Goal: Task Accomplishment & Management: Complete application form

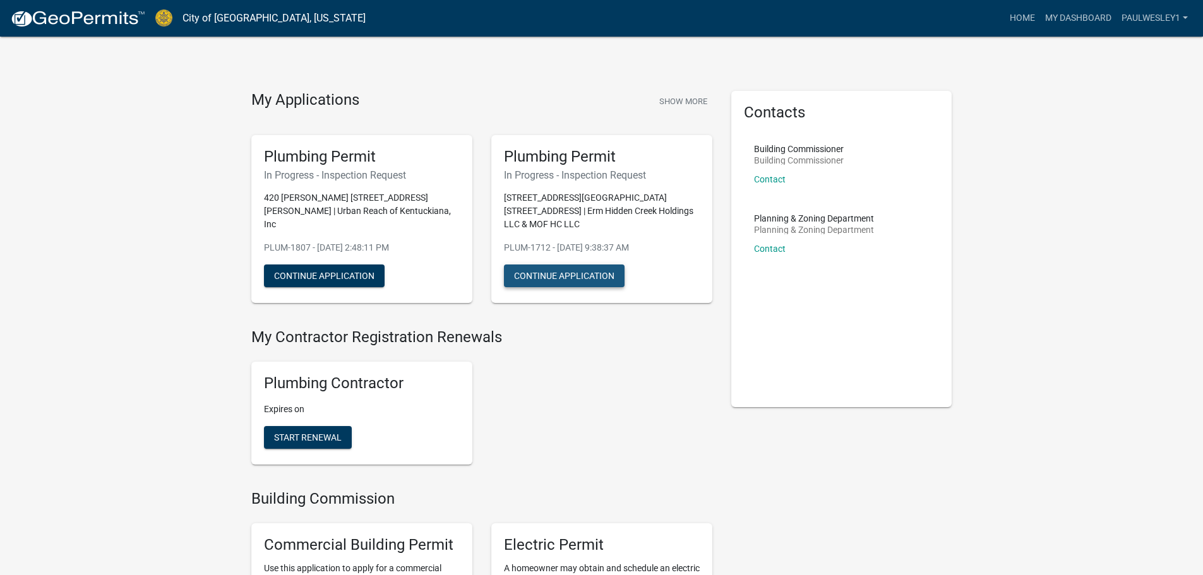
click at [592, 265] on button "Continue Application" at bounding box center [564, 276] width 121 height 23
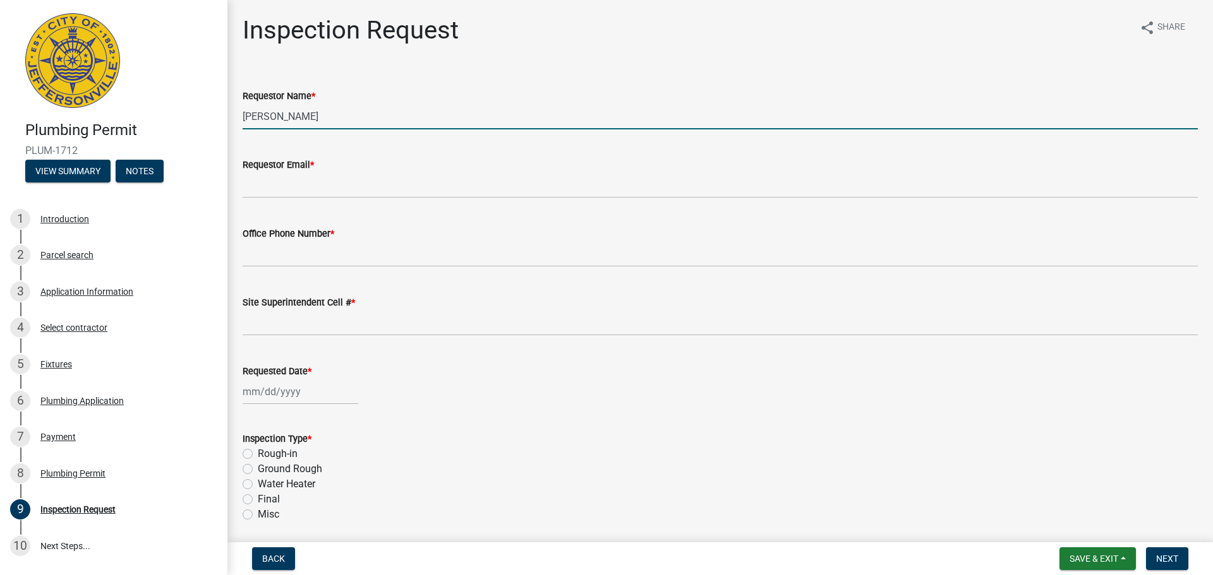
drag, startPoint x: 346, startPoint y: 117, endPoint x: 198, endPoint y: 104, distance: 148.4
click at [198, 104] on div "Plumbing Permit PLUM-1712 View Summary Notes 1 Introduction 2 Parcel search 3 A…" at bounding box center [606, 287] width 1213 height 575
type input "Andrew Willimas"
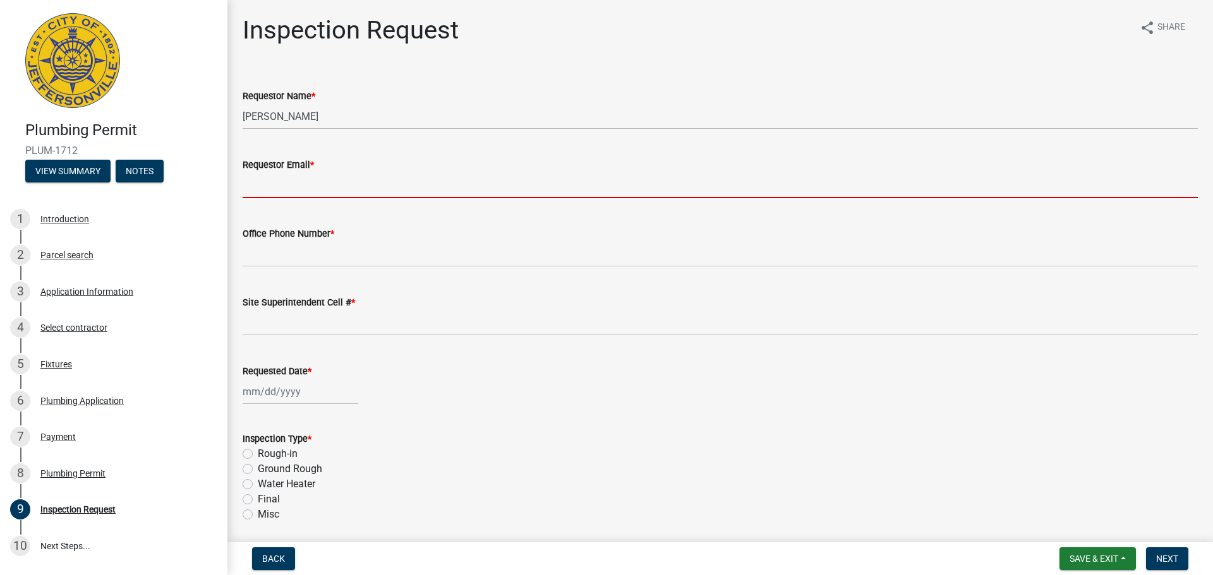
click at [320, 193] on input "Requestor Email *" at bounding box center [720, 185] width 955 height 26
type input "[EMAIL_ADDRESS][PERSON_NAME][DOMAIN_NAME]"
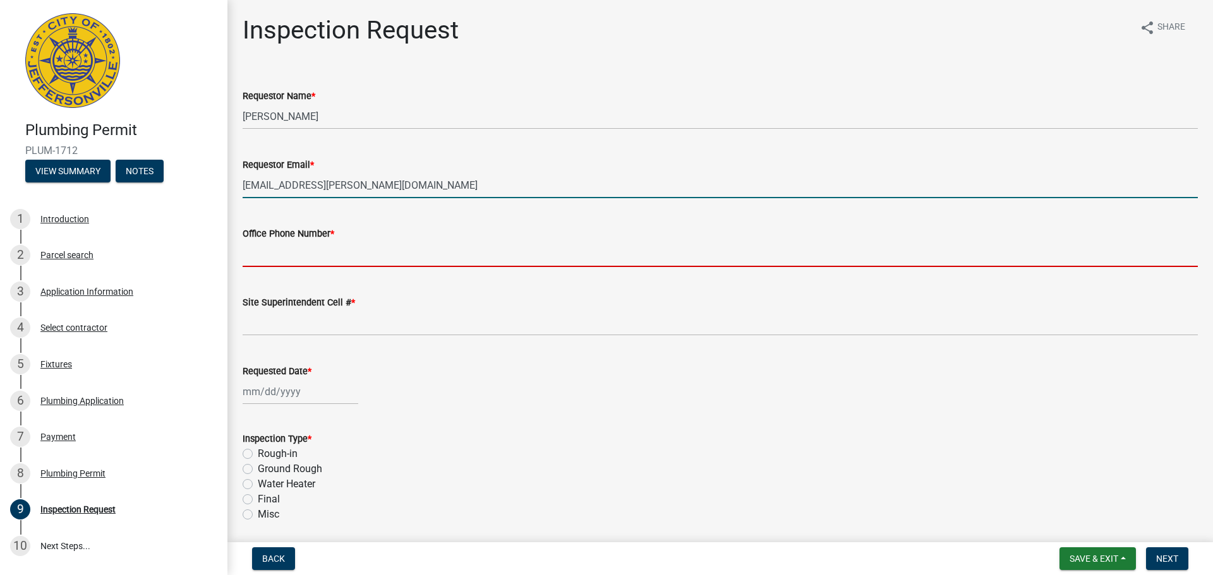
type input "5022698482"
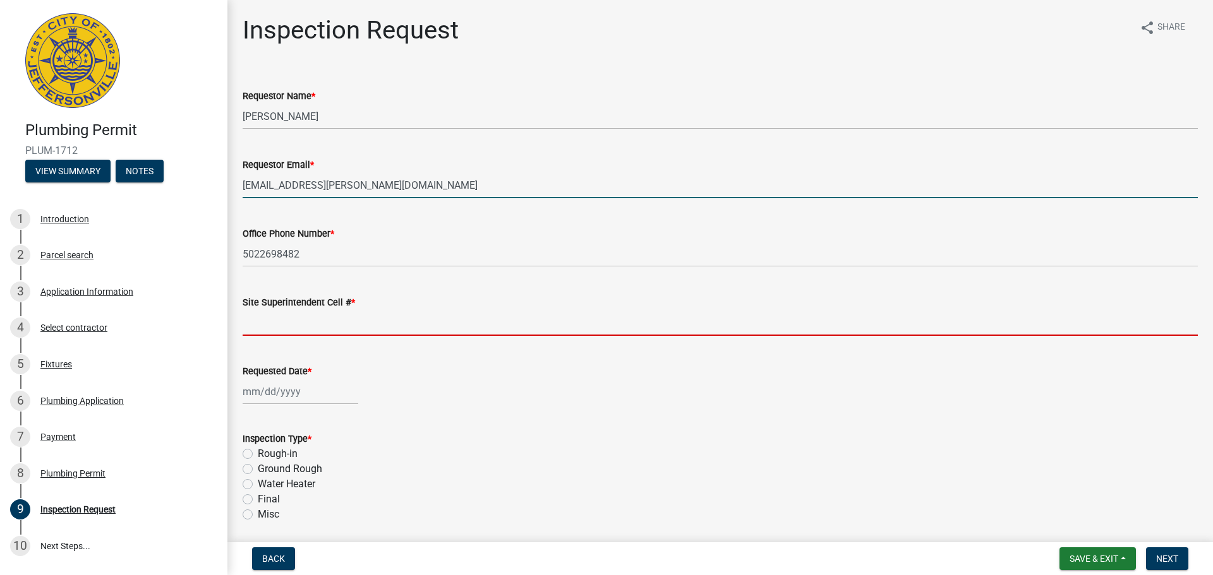
click at [294, 329] on input "Site Superintendent Cell # *" at bounding box center [720, 323] width 955 height 26
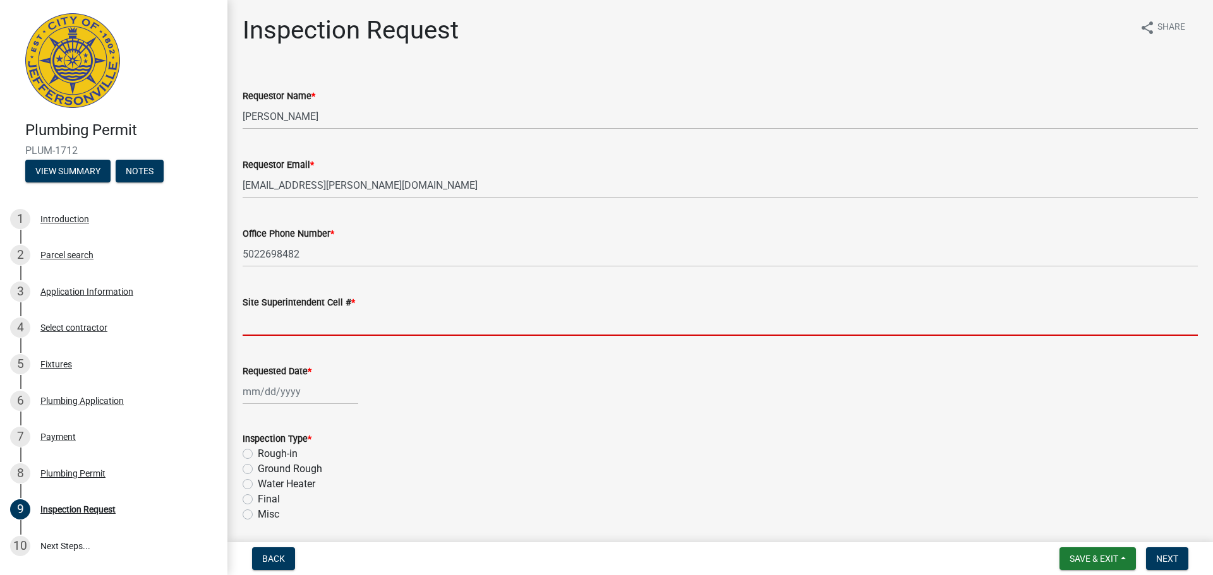
type input "5022698482"
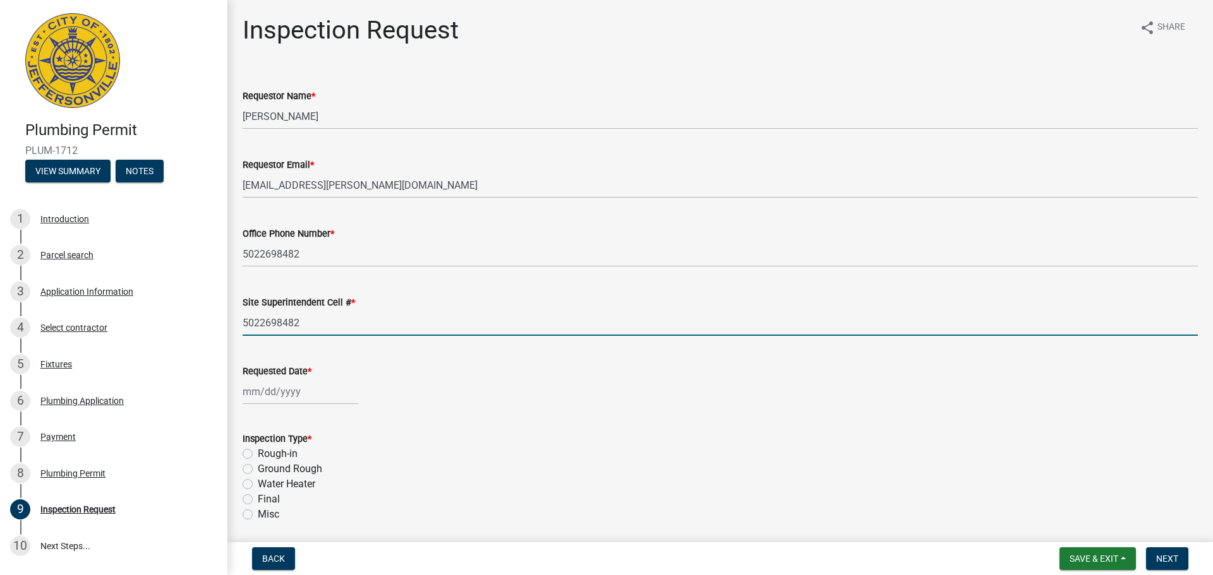
click at [300, 409] on wm-data-entity-input "Requested Date *" at bounding box center [720, 381] width 955 height 70
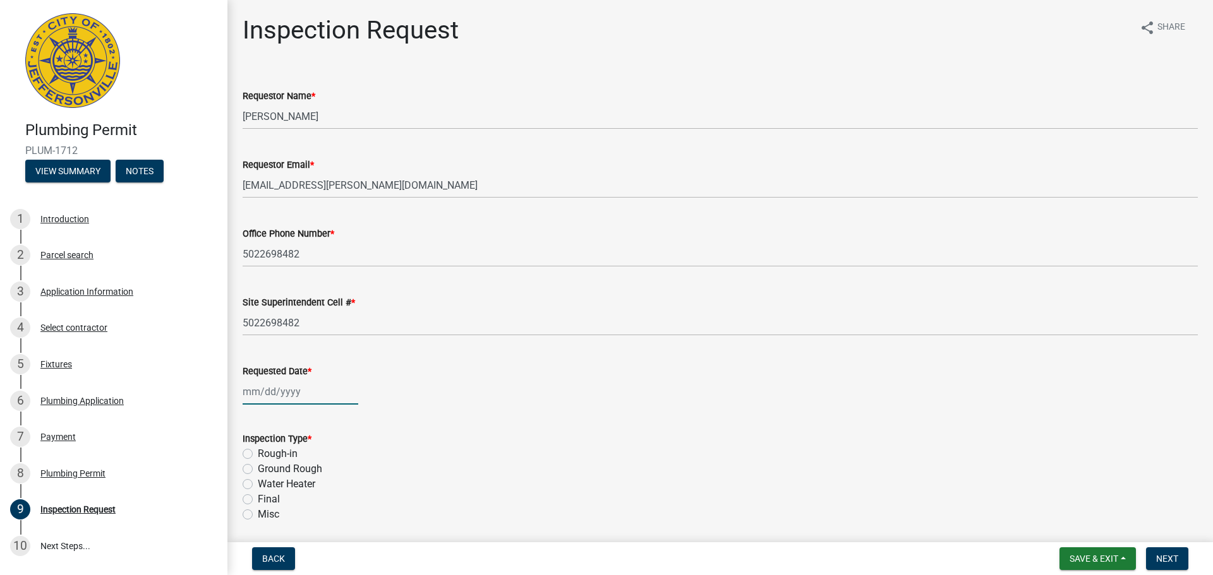
click at [300, 403] on div at bounding box center [301, 392] width 116 height 26
select select "9"
select select "2025"
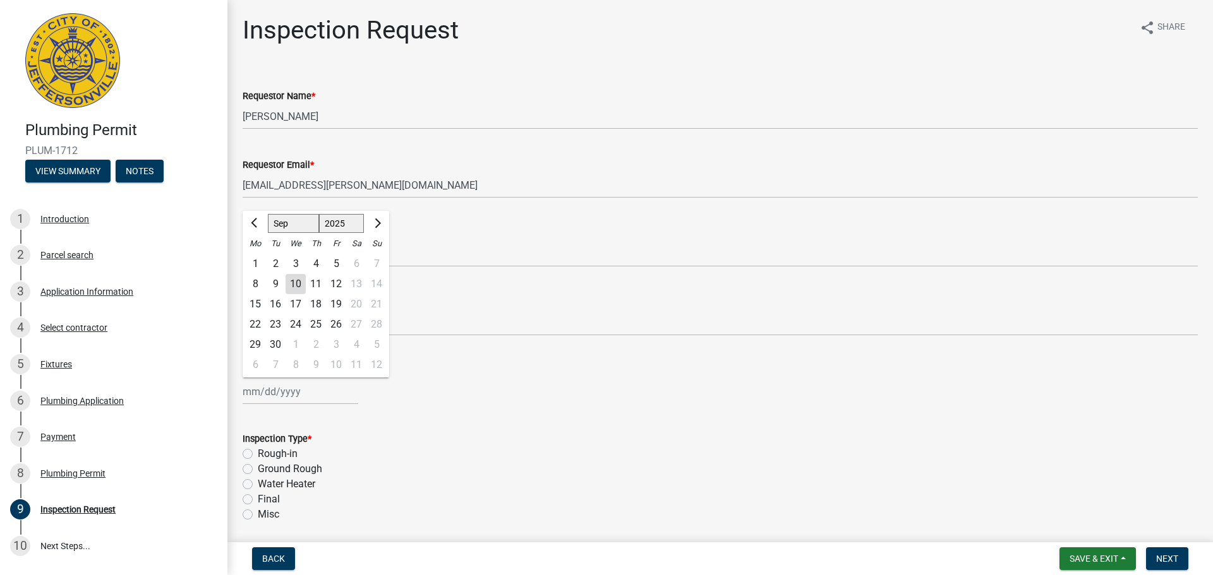
click at [298, 280] on div "10" at bounding box center [295, 284] width 20 height 20
type input "09/10/2025"
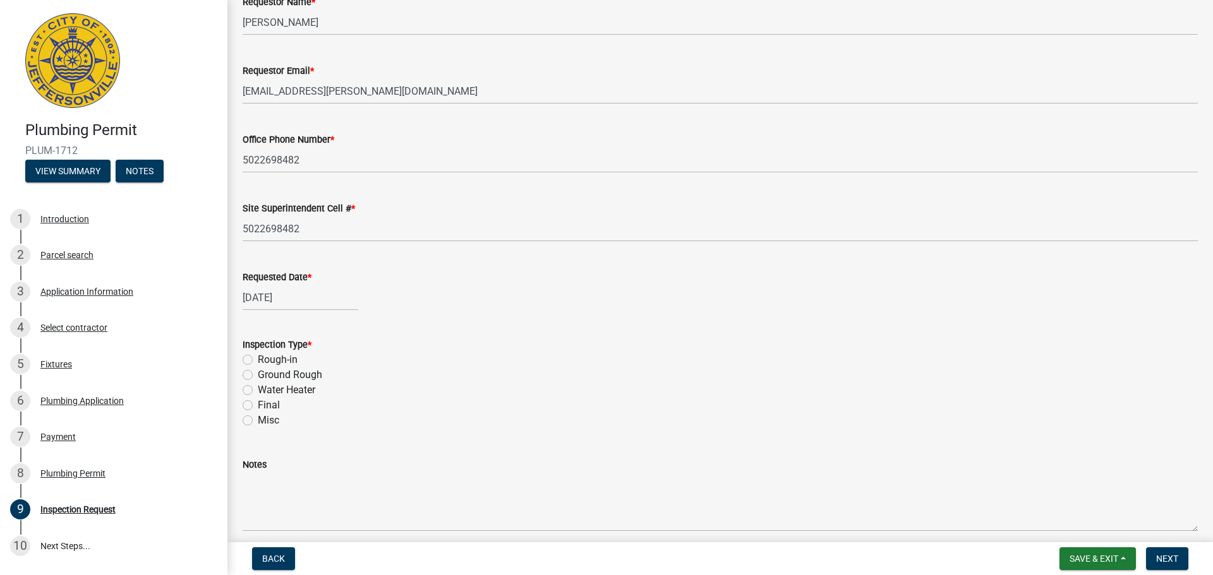
scroll to position [126, 0]
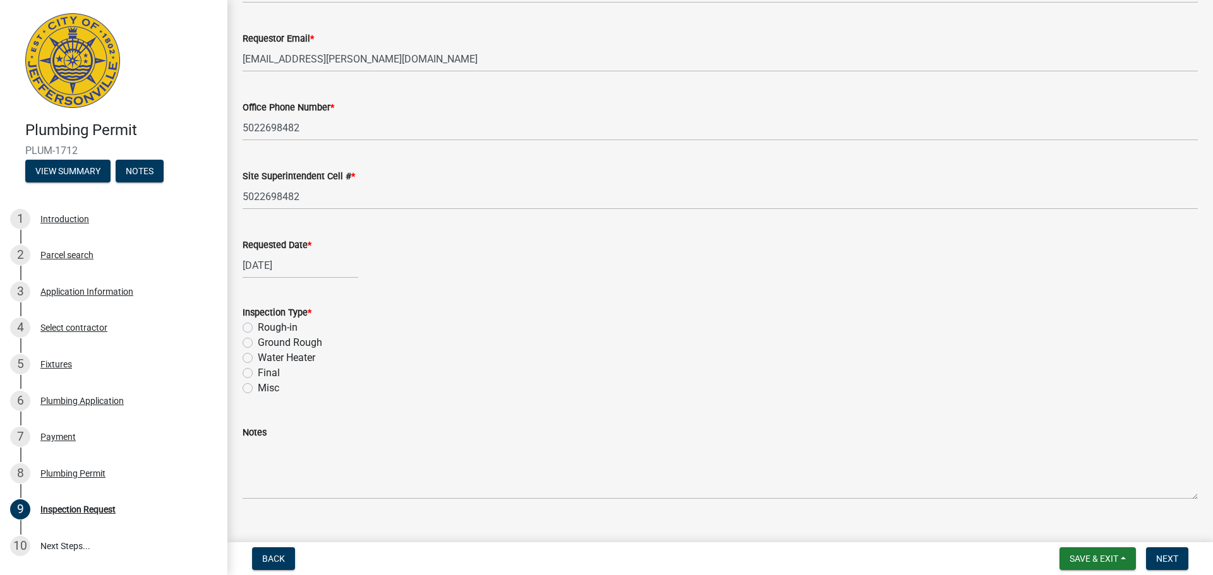
click at [261, 327] on label "Rough-in" at bounding box center [278, 327] width 40 height 15
click at [261, 327] on input "Rough-in" at bounding box center [262, 324] width 8 height 8
radio input "true"
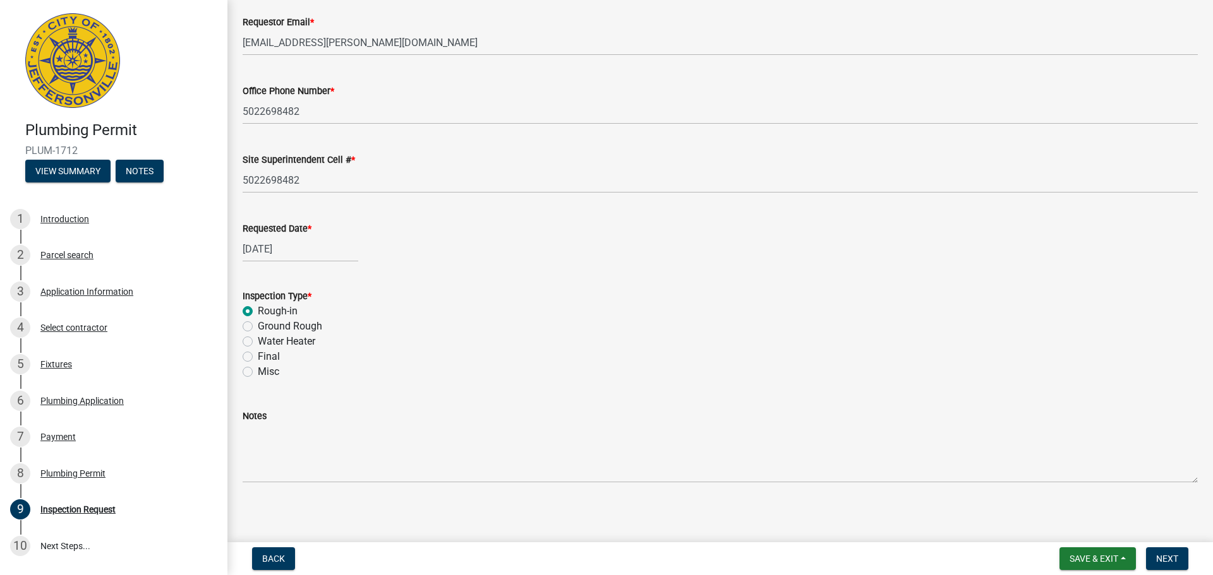
scroll to position [148, 0]
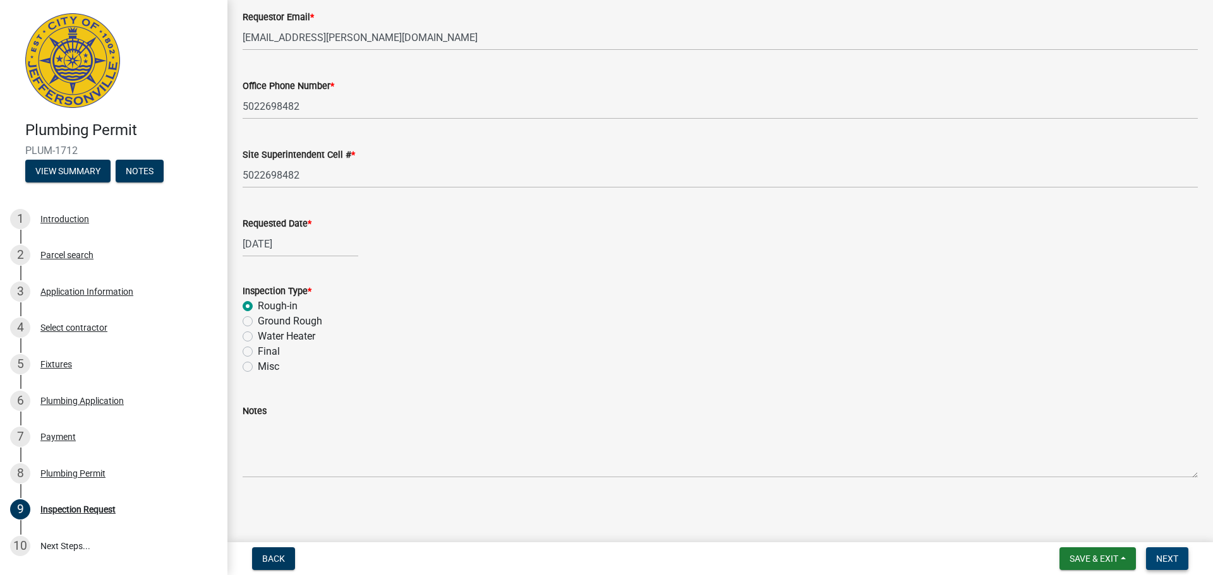
click at [1166, 561] on span "Next" at bounding box center [1167, 559] width 22 height 10
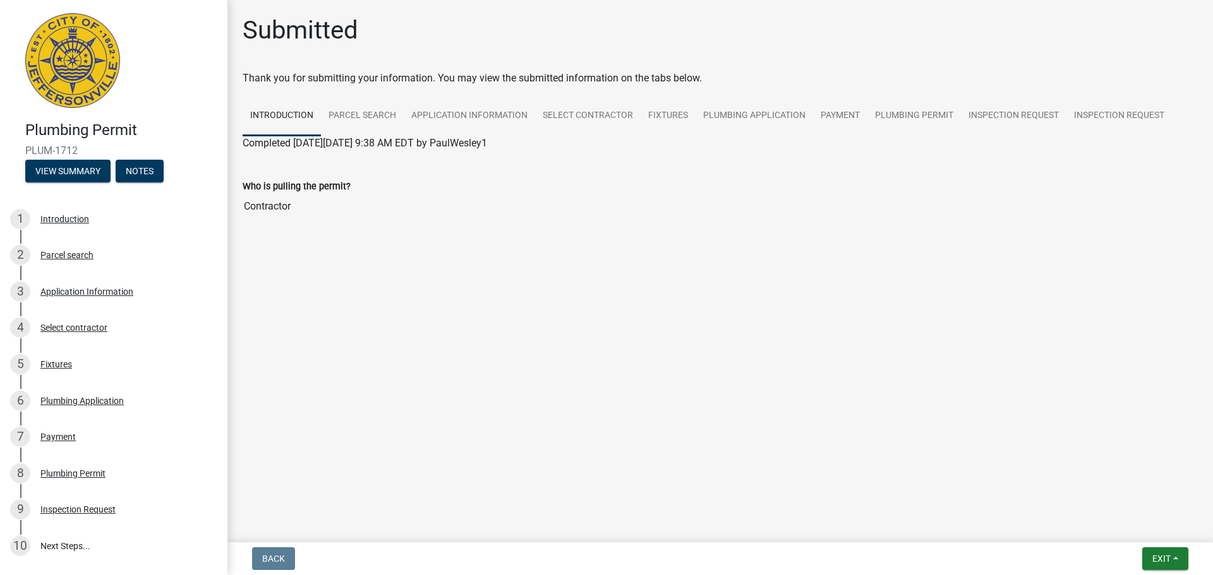
click at [304, 195] on input "Contractor" at bounding box center [720, 206] width 955 height 25
click at [267, 205] on input "Contractor" at bounding box center [720, 206] width 955 height 25
click at [309, 205] on input "Contractor" at bounding box center [720, 206] width 955 height 25
click at [748, 116] on link "Plumbing Application" at bounding box center [753, 116] width 117 height 40
click at [318, 157] on link "Plumbing Application" at bounding box center [291, 158] width 96 height 12
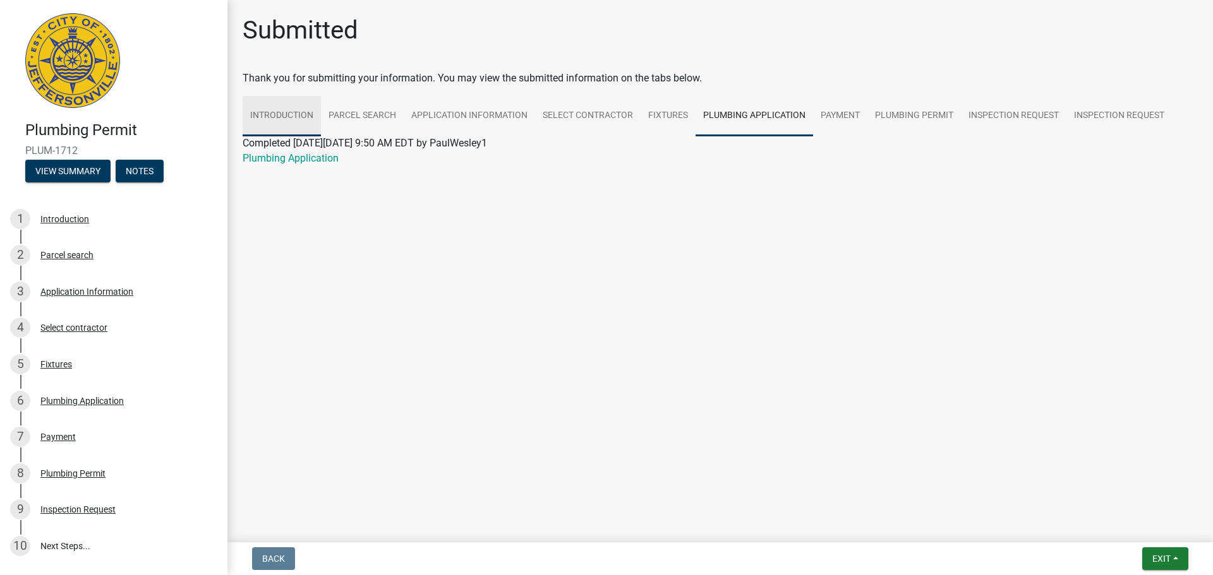
click at [277, 115] on link "Introduction" at bounding box center [282, 116] width 78 height 40
click at [349, 111] on link "Parcel search" at bounding box center [362, 116] width 83 height 40
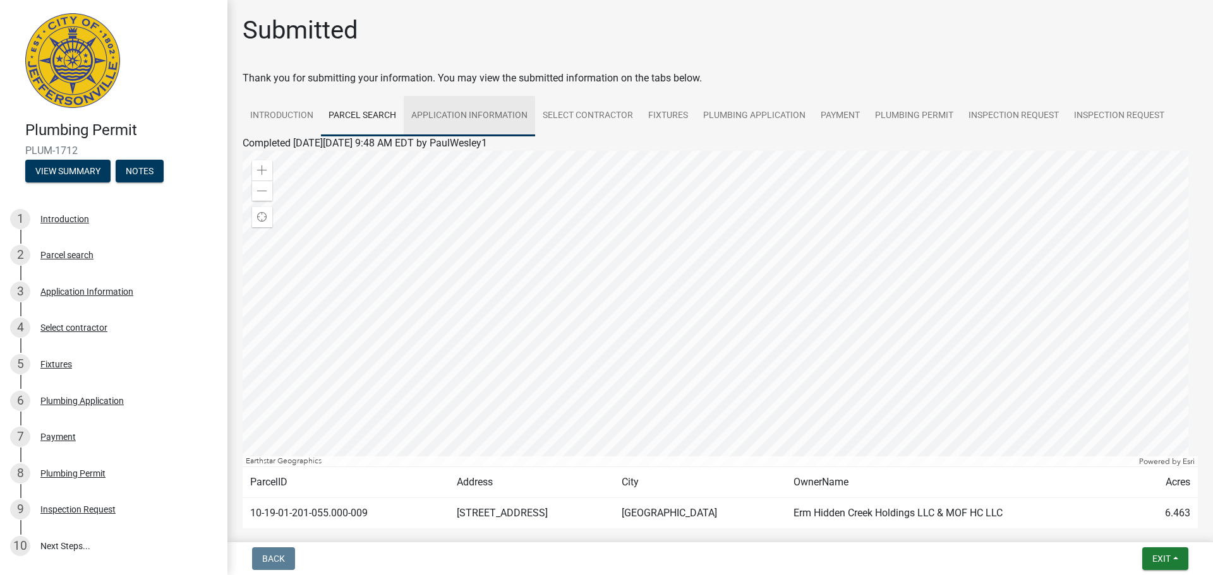
click at [452, 111] on link "Application Information" at bounding box center [469, 116] width 131 height 40
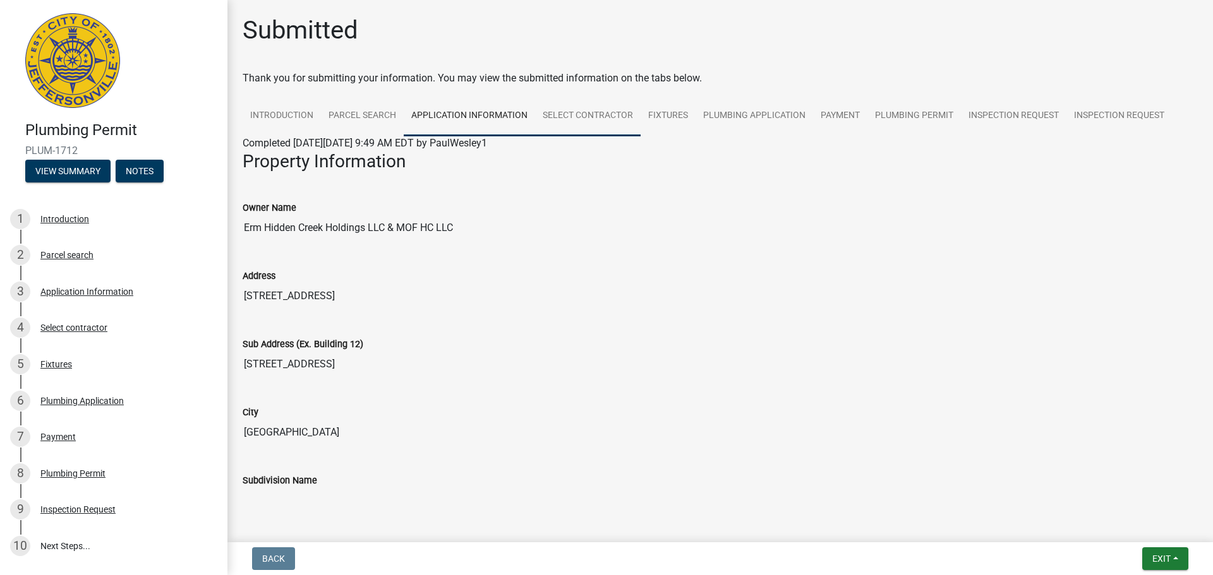
click at [556, 110] on link "Select contractor" at bounding box center [587, 116] width 105 height 40
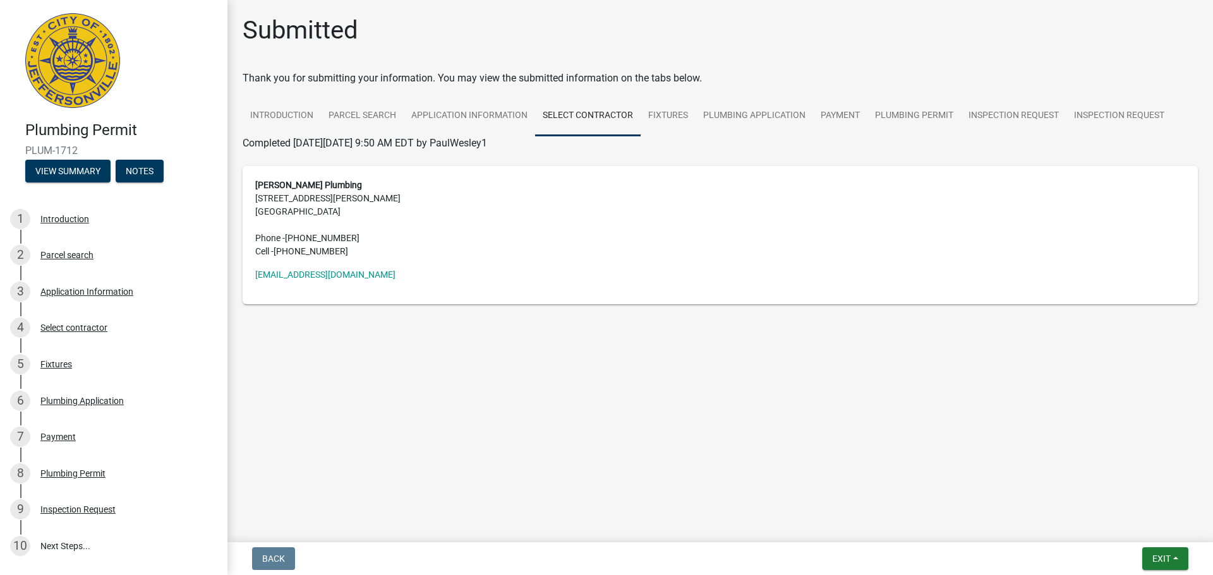
click at [407, 193] on address "Dauenhauer Plumbing 3416 Robards Ct Louisville, KY 40218 Phone - (502) 471-1783…" at bounding box center [720, 219] width 930 height 80
click at [668, 123] on link "Fixtures" at bounding box center [667, 116] width 55 height 40
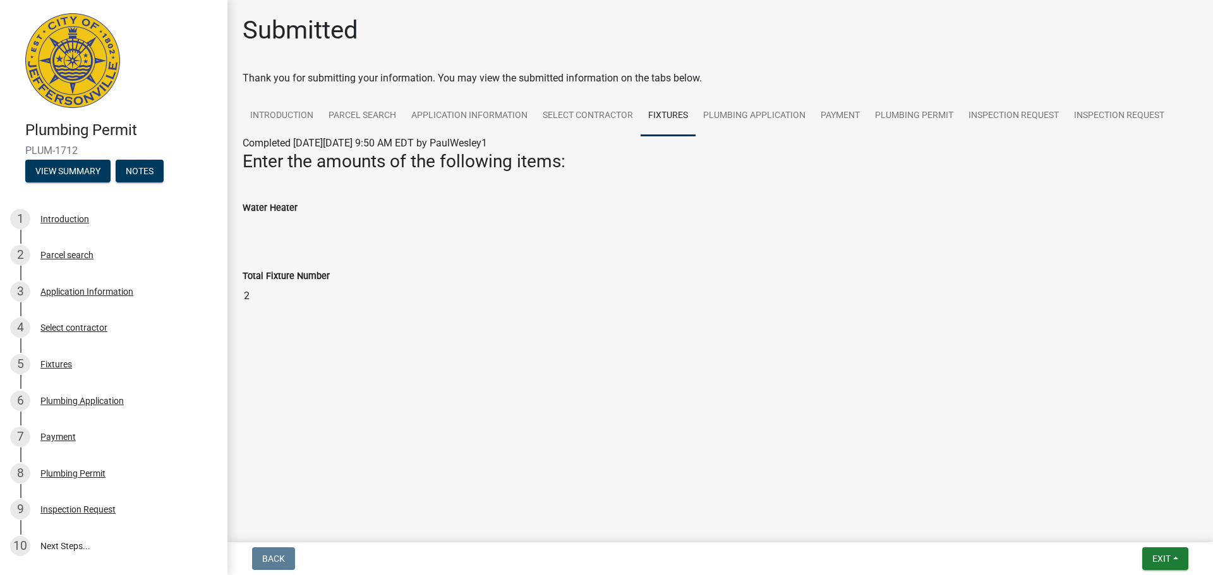
click at [319, 285] on input "2" at bounding box center [720, 296] width 955 height 25
drag, startPoint x: 304, startPoint y: 301, endPoint x: 248, endPoint y: 298, distance: 55.7
click at [248, 298] on input "2" at bounding box center [720, 296] width 955 height 25
click at [250, 298] on input "2" at bounding box center [720, 296] width 955 height 25
click at [348, 301] on input "2" at bounding box center [720, 296] width 955 height 25
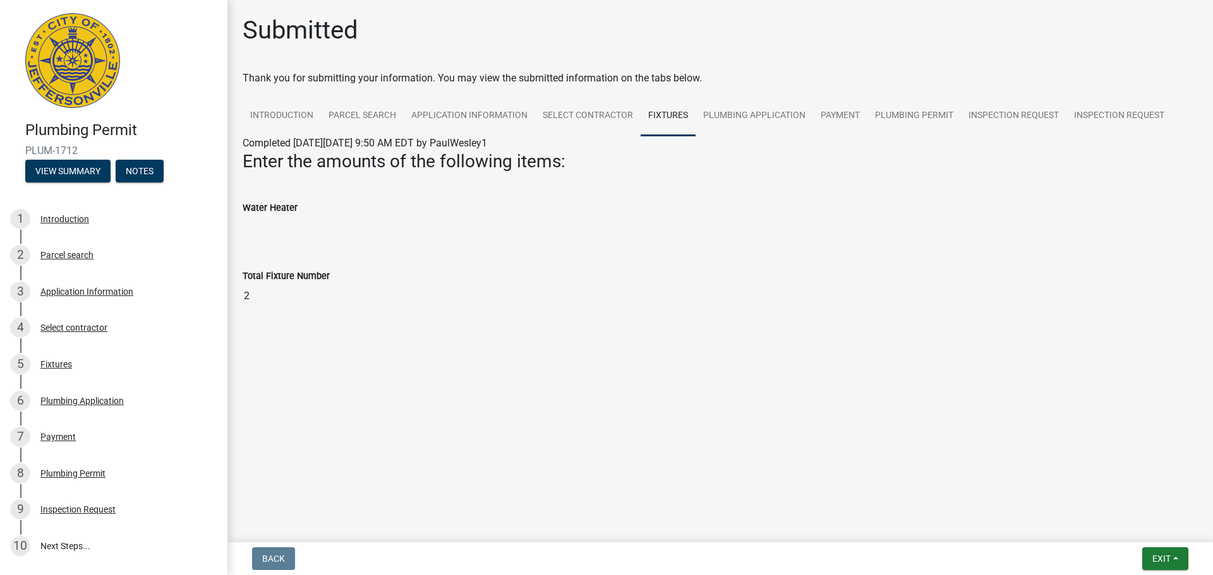
click at [1183, 303] on input "2" at bounding box center [720, 296] width 955 height 25
click at [729, 96] on link "Plumbing Application" at bounding box center [753, 116] width 117 height 40
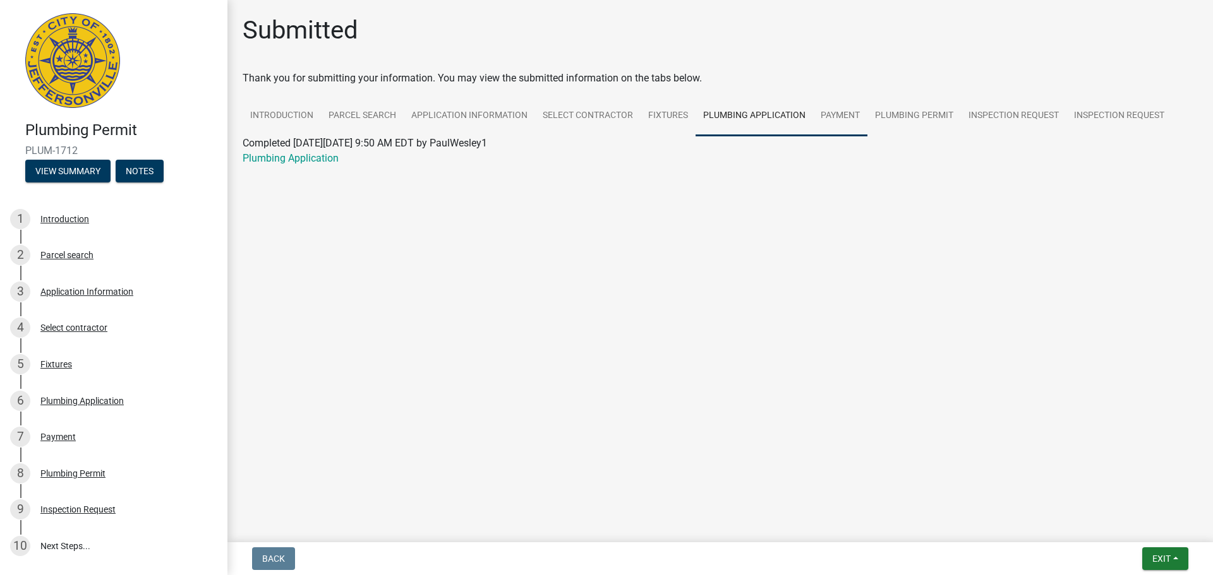
click at [844, 121] on link "Payment" at bounding box center [840, 116] width 54 height 40
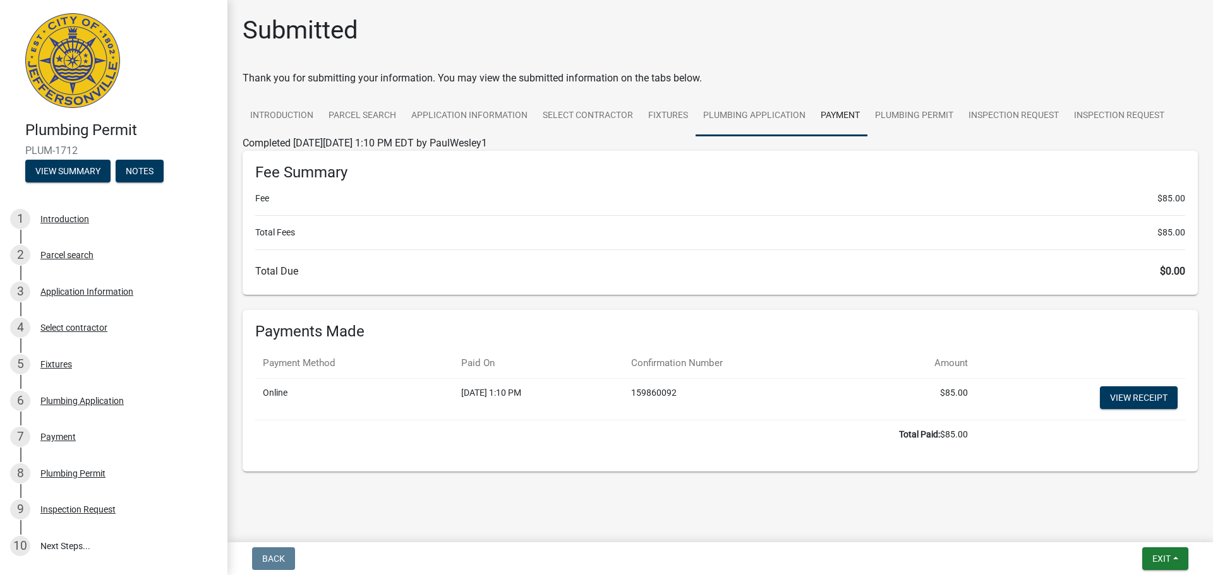
click at [752, 105] on link "Plumbing Application" at bounding box center [753, 116] width 117 height 40
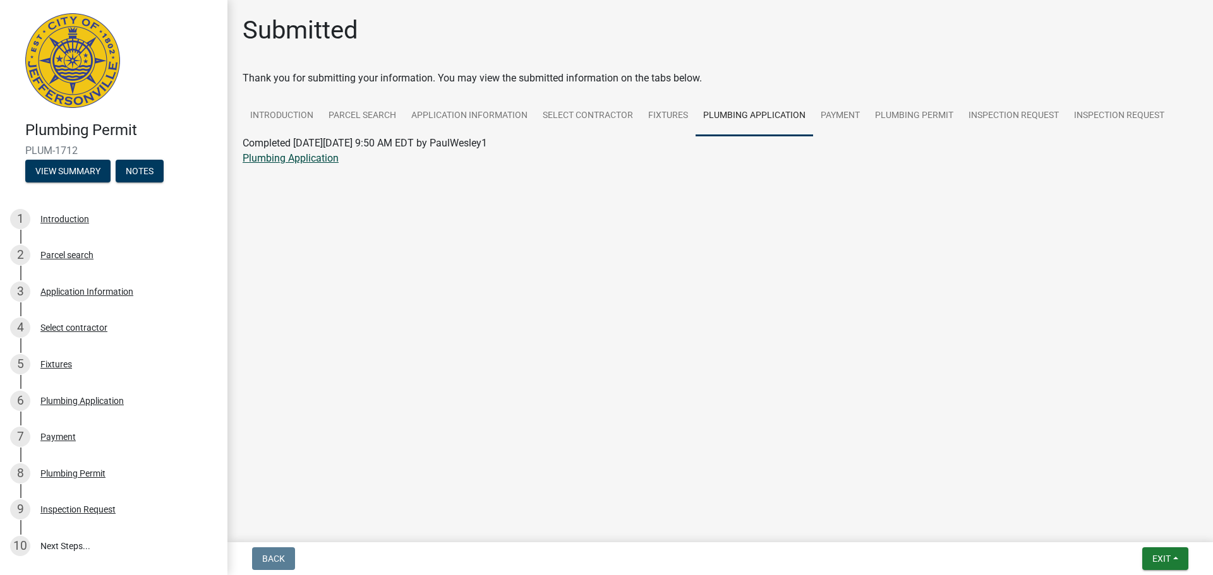
click at [313, 154] on link "Plumbing Application" at bounding box center [291, 158] width 96 height 12
click at [46, 470] on div "Plumbing Permit" at bounding box center [72, 473] width 65 height 9
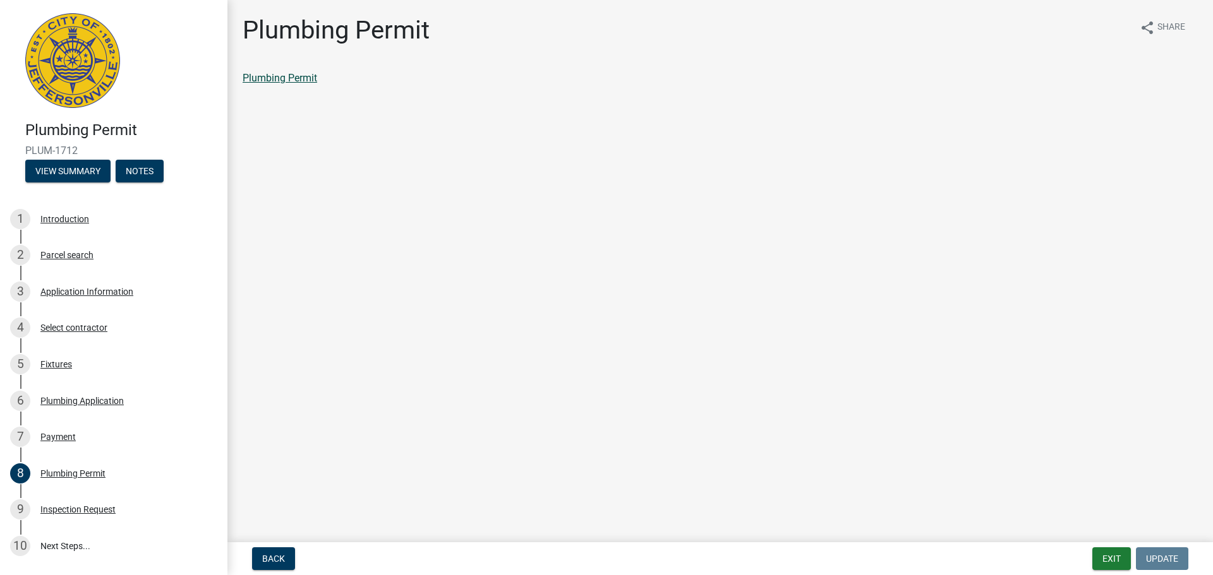
click at [280, 75] on link "Plumbing Permit" at bounding box center [280, 78] width 75 height 12
click at [1099, 548] on button "Exit" at bounding box center [1111, 559] width 39 height 23
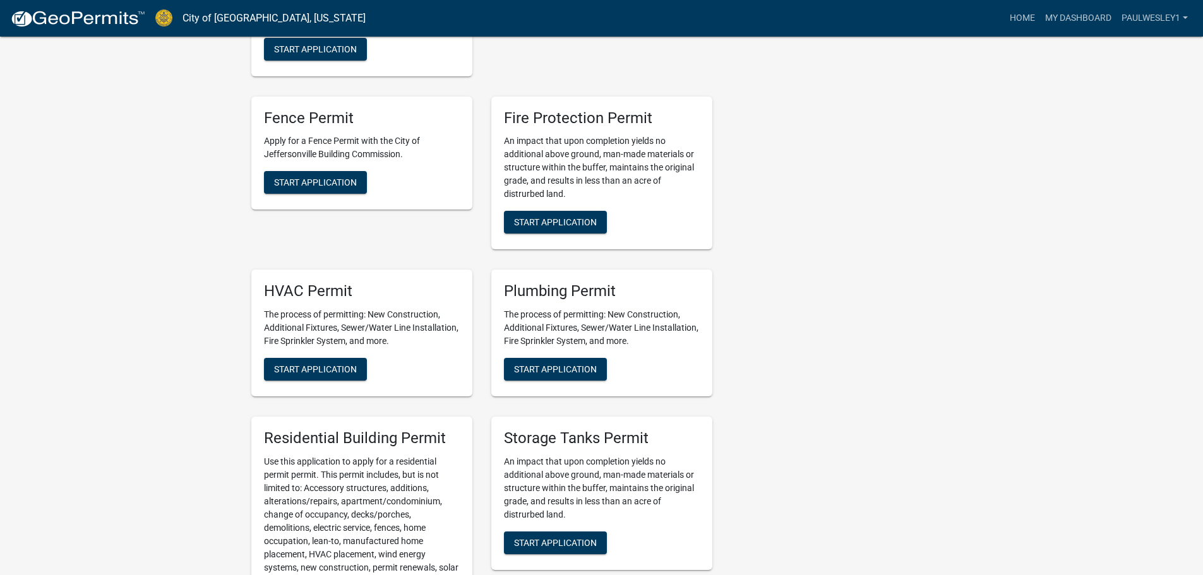
scroll to position [695, 0]
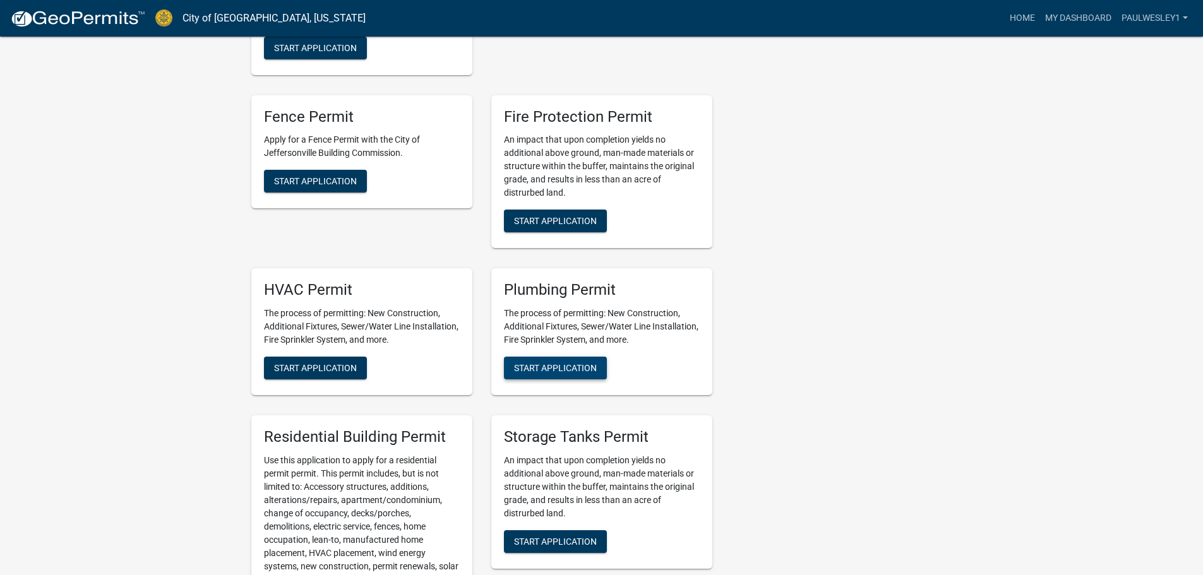
click at [545, 363] on span "Start Application" at bounding box center [555, 368] width 83 height 10
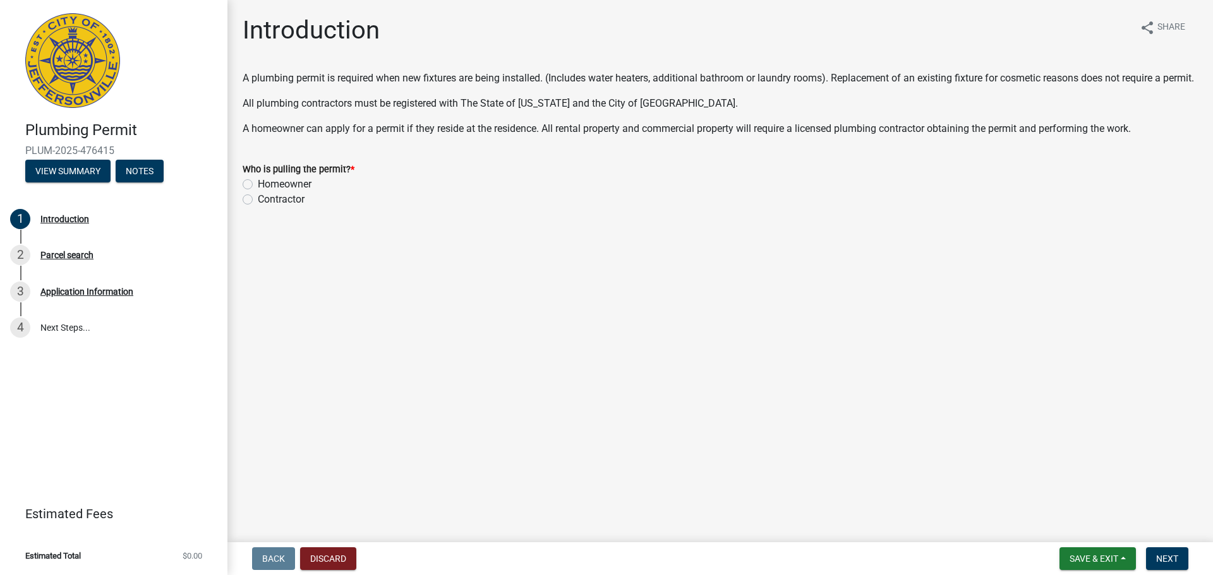
click at [258, 207] on label "Contractor" at bounding box center [281, 199] width 47 height 15
click at [258, 200] on input "Contractor" at bounding box center [262, 196] width 8 height 8
radio input "true"
click at [1162, 553] on button "Next" at bounding box center [1167, 559] width 42 height 23
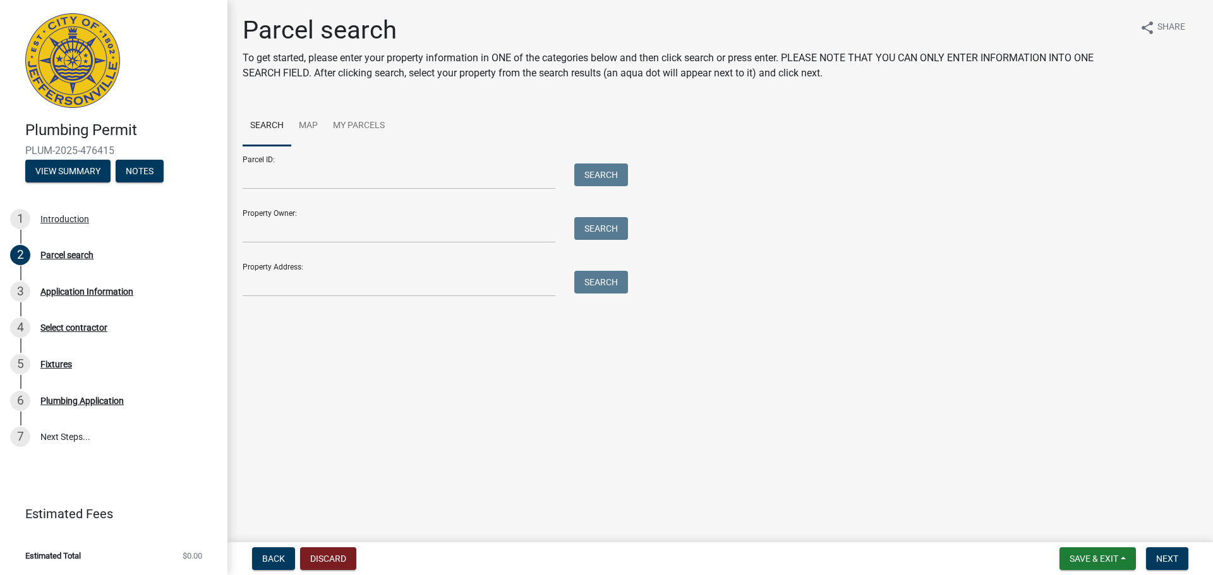
click at [289, 301] on div "Parcel search To get started, please enter your property information in ONE of …" at bounding box center [720, 161] width 974 height 293
click at [289, 290] on input "Property Address:" at bounding box center [399, 284] width 313 height 26
type input "4118 uhl dr,"
click at [620, 287] on button "Search" at bounding box center [601, 282] width 54 height 23
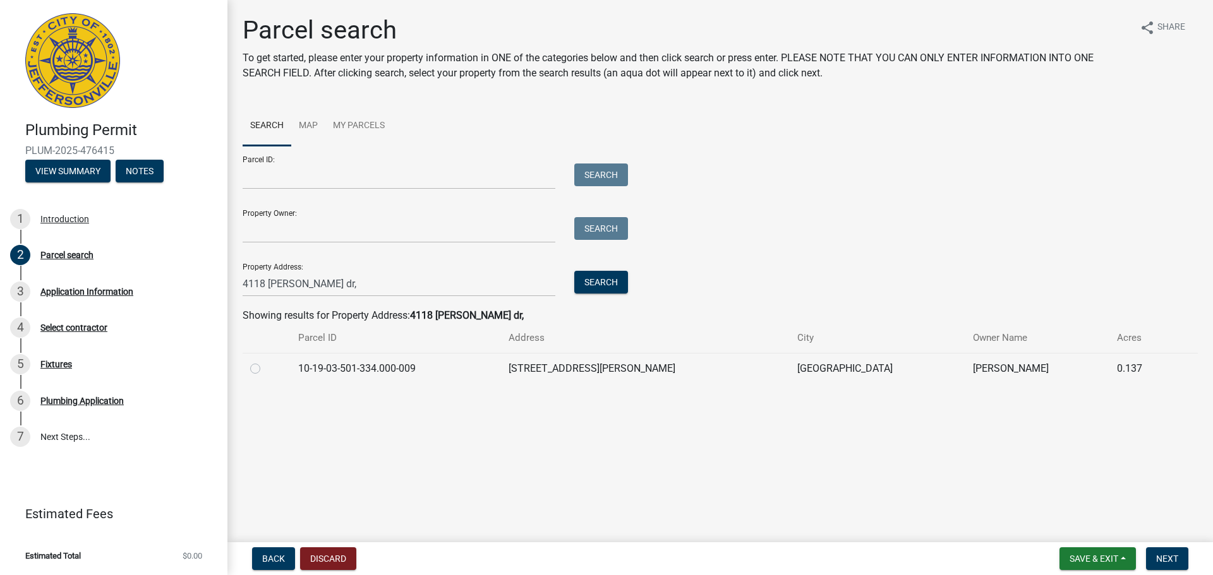
drag, startPoint x: 1156, startPoint y: 393, endPoint x: 1035, endPoint y: 397, distance: 120.7
click at [1073, 397] on main "Parcel search To get started, please enter your property information in ONE of …" at bounding box center [719, 268] width 985 height 537
click at [247, 378] on td at bounding box center [267, 368] width 48 height 31
click at [265, 361] on label at bounding box center [265, 361] width 0 height 0
click at [265, 367] on input "radio" at bounding box center [269, 365] width 8 height 8
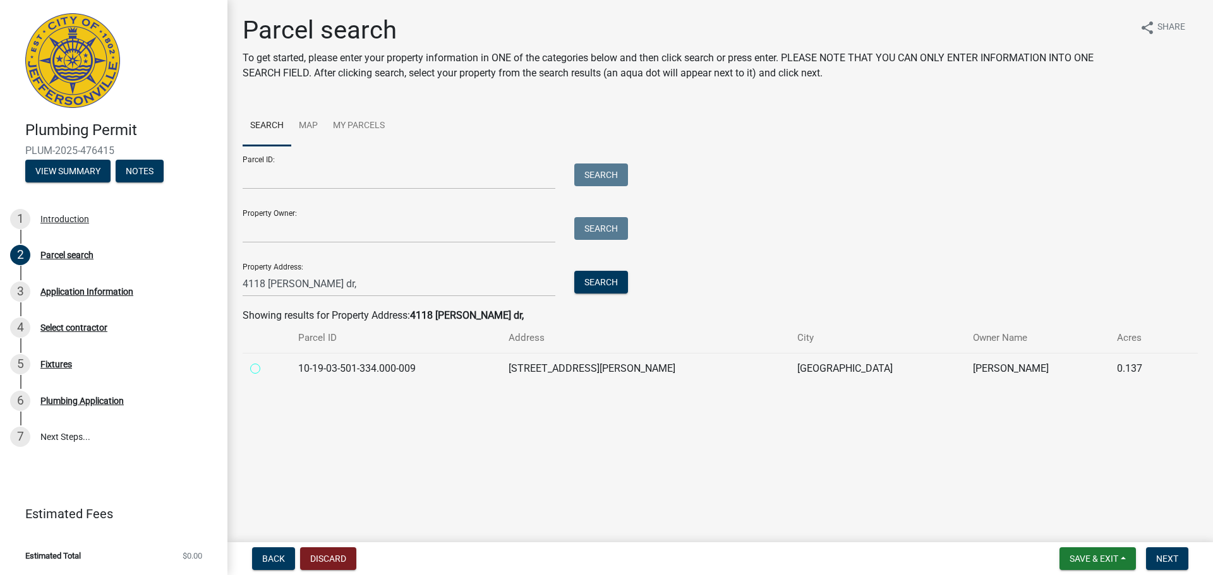
radio input "true"
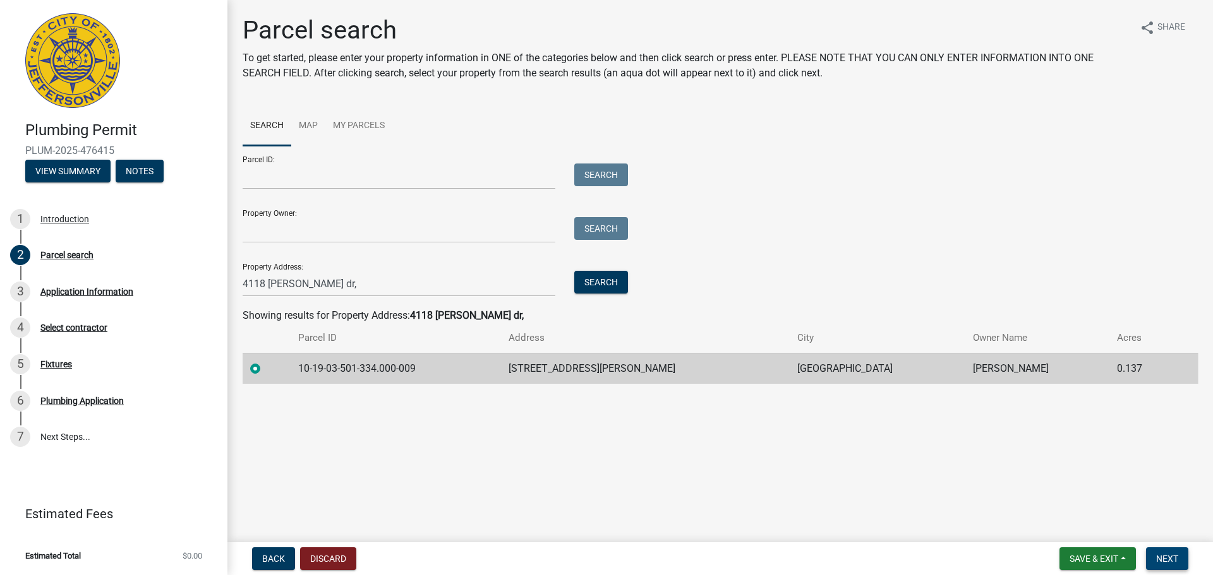
click at [1176, 560] on span "Next" at bounding box center [1167, 559] width 22 height 10
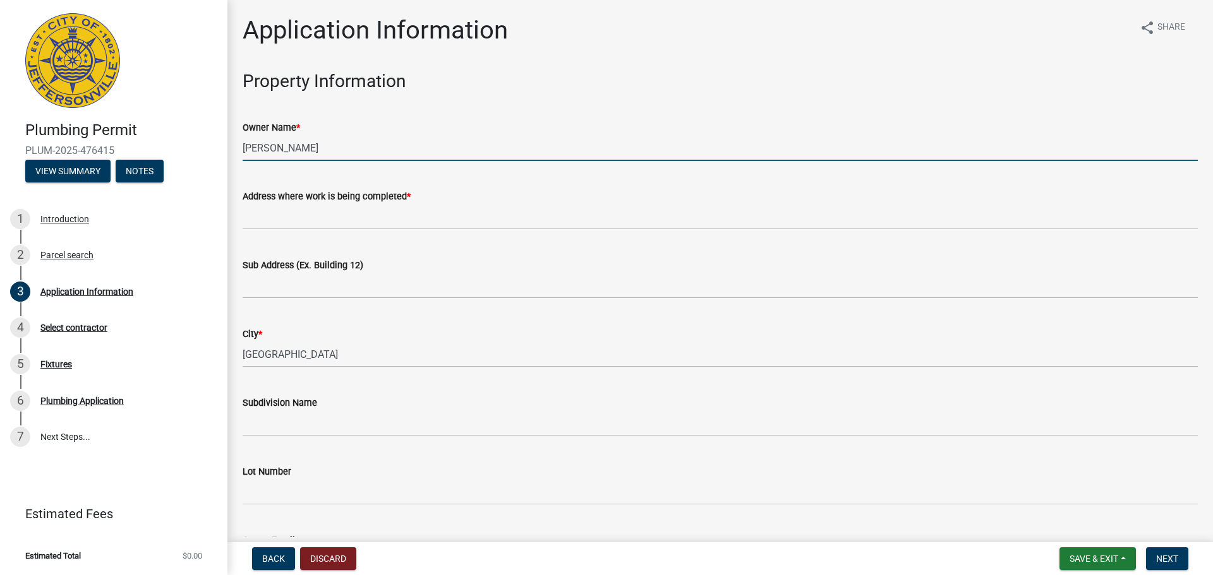
drag, startPoint x: 401, startPoint y: 152, endPoint x: 169, endPoint y: 149, distance: 232.4
click at [169, 149] on div "Plumbing Permit PLUM-2025-476415 View Summary Notes 1 Introduction 2 Parcel sea…" at bounding box center [606, 287] width 1213 height 575
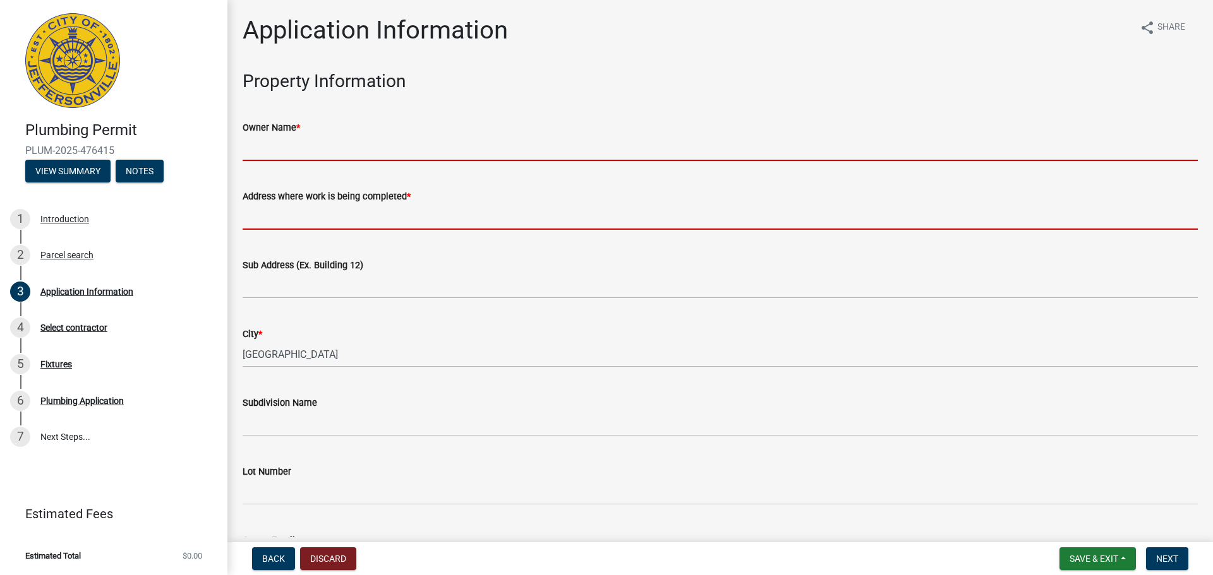
click at [412, 222] on input "Address where work is being completed *" at bounding box center [720, 217] width 955 height 26
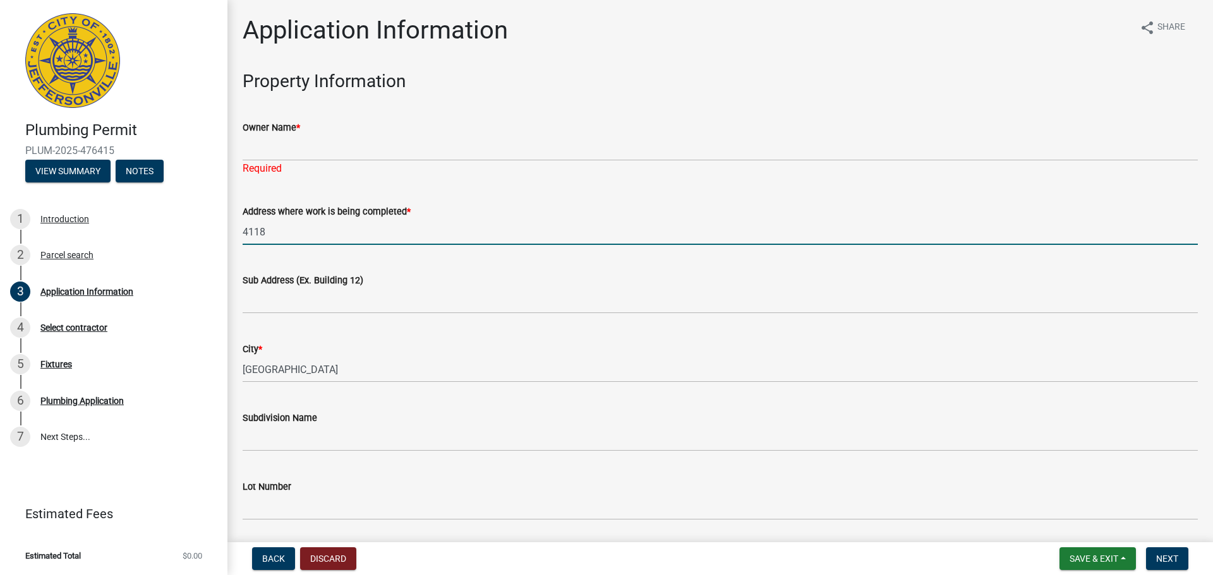
type input "4118"
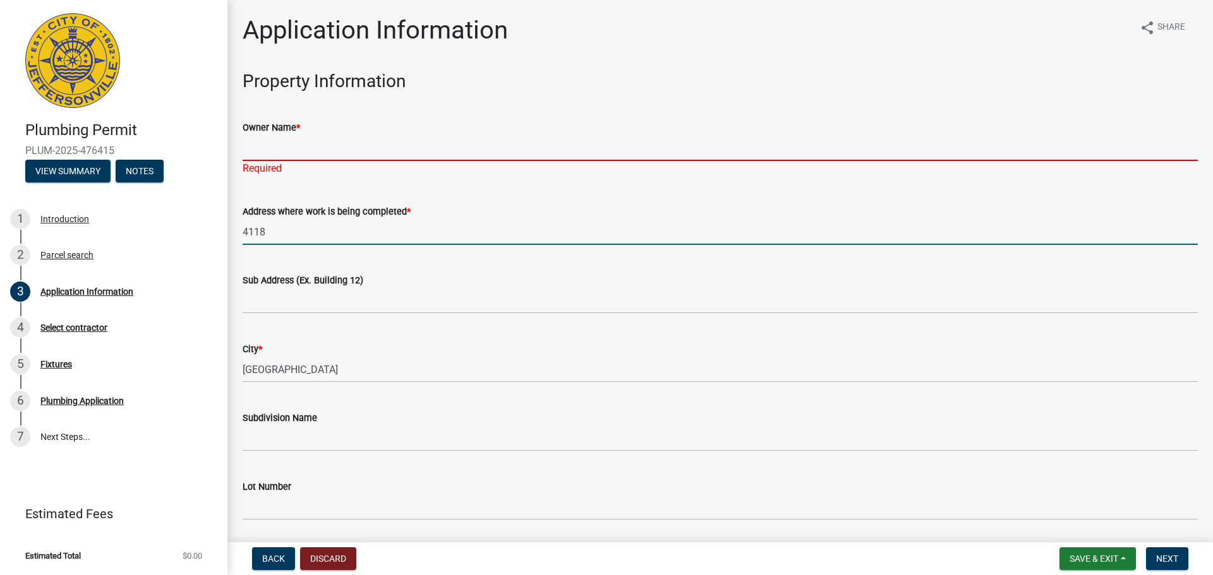
click at [319, 137] on input "Owner Name *" at bounding box center [720, 148] width 955 height 26
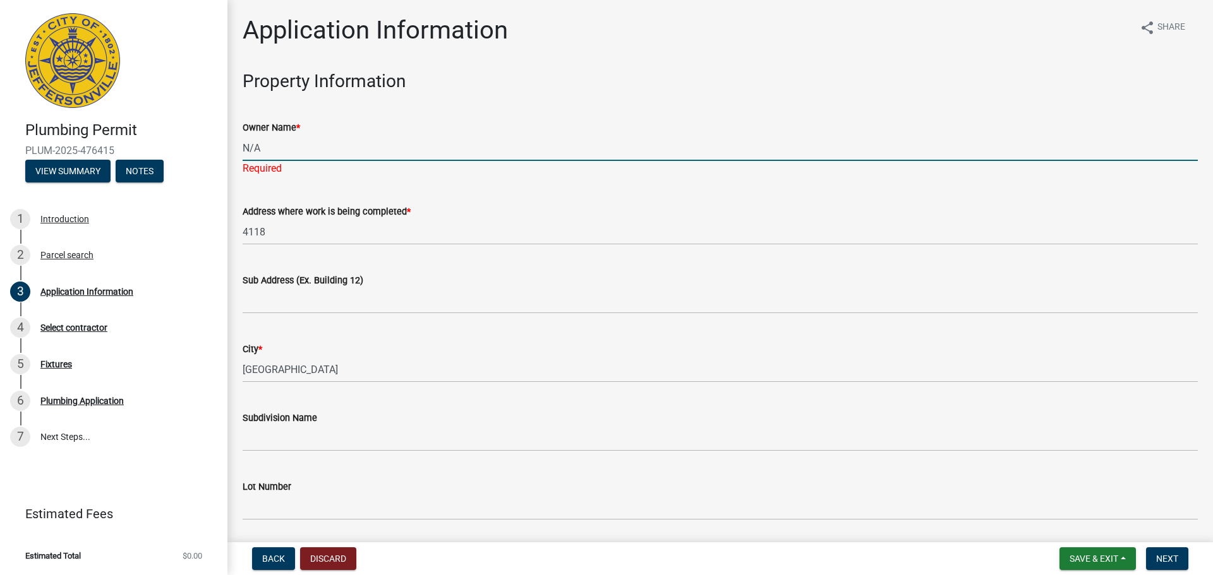
type input "N/A"
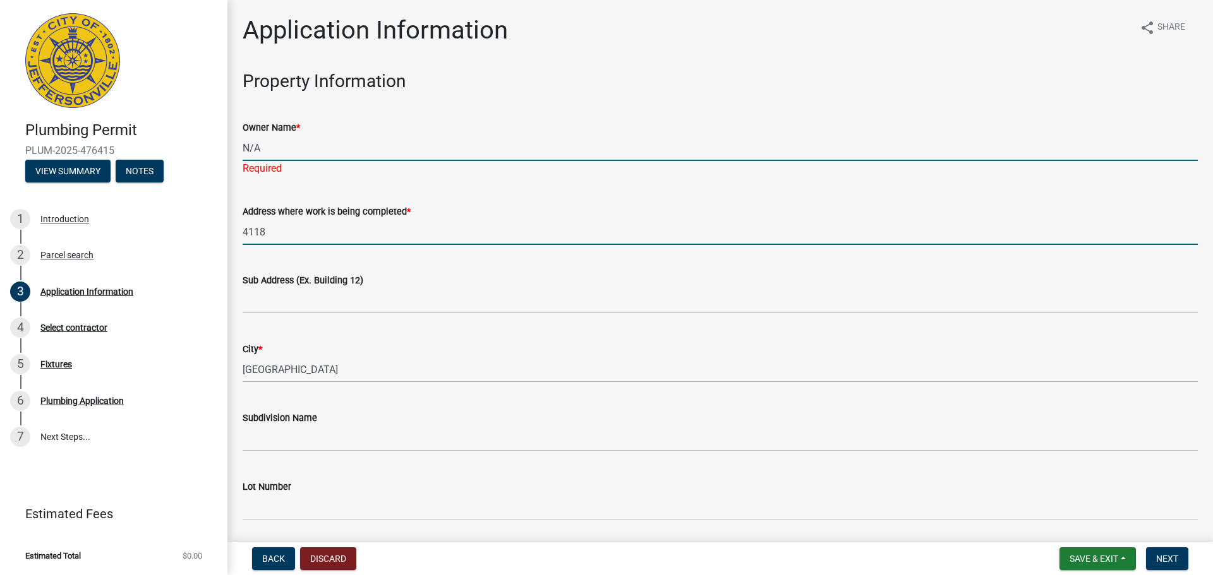
click at [289, 231] on wm-data-entity-input "Address where work is being completed * 4118" at bounding box center [720, 220] width 955 height 69
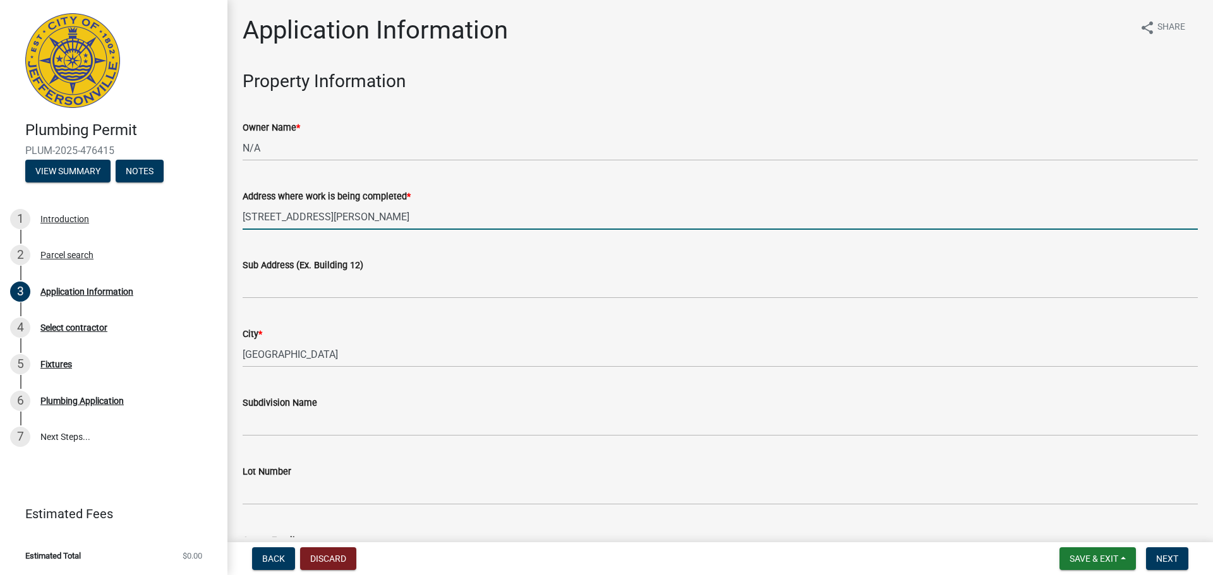
type input "[STREET_ADDRESS][PERSON_NAME]"
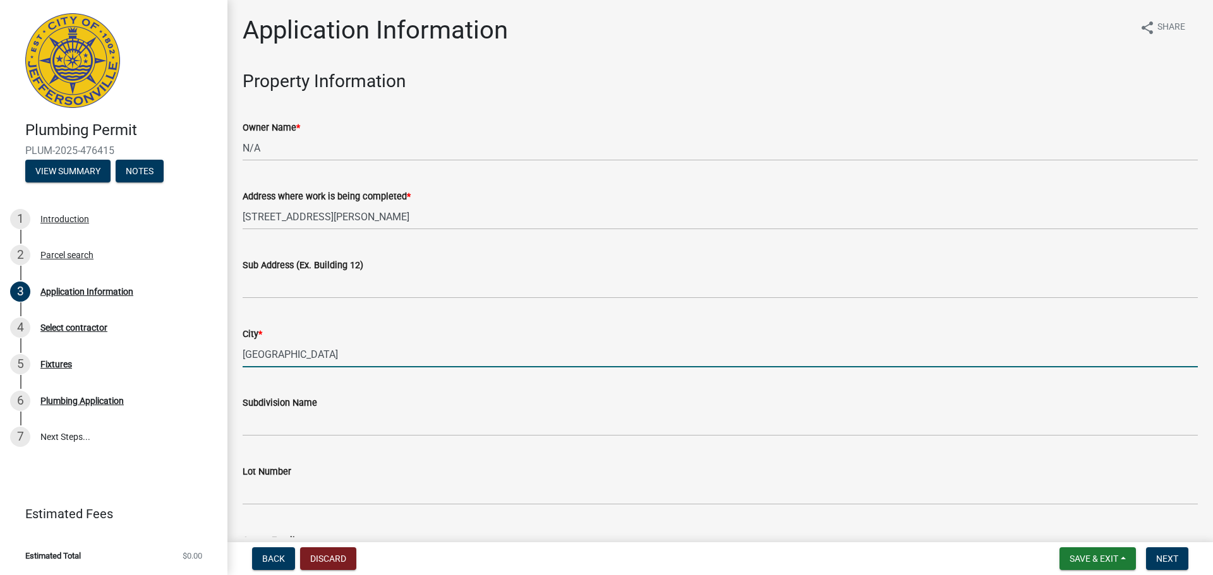
click at [358, 354] on input "[GEOGRAPHIC_DATA]" at bounding box center [720, 355] width 955 height 26
type input "J"
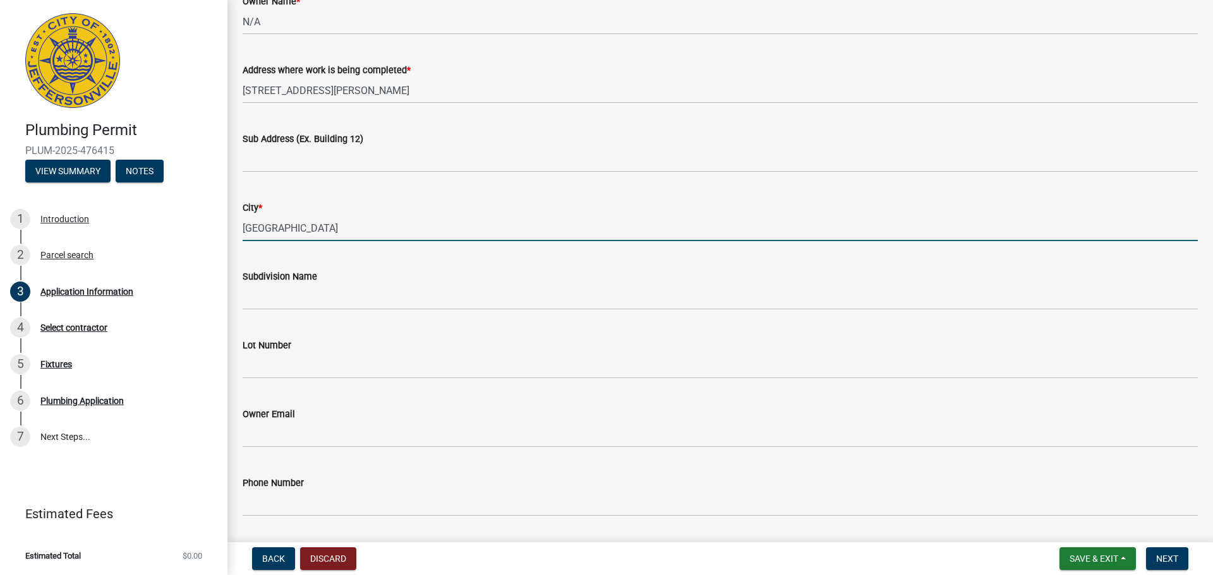
scroll to position [253, 0]
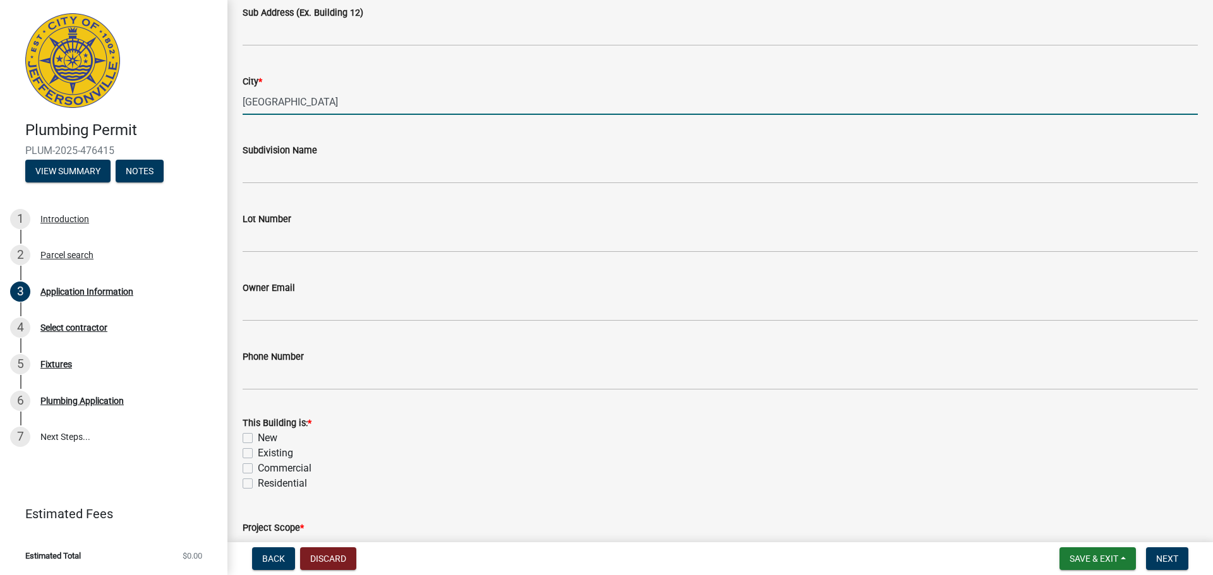
type input "[GEOGRAPHIC_DATA]"
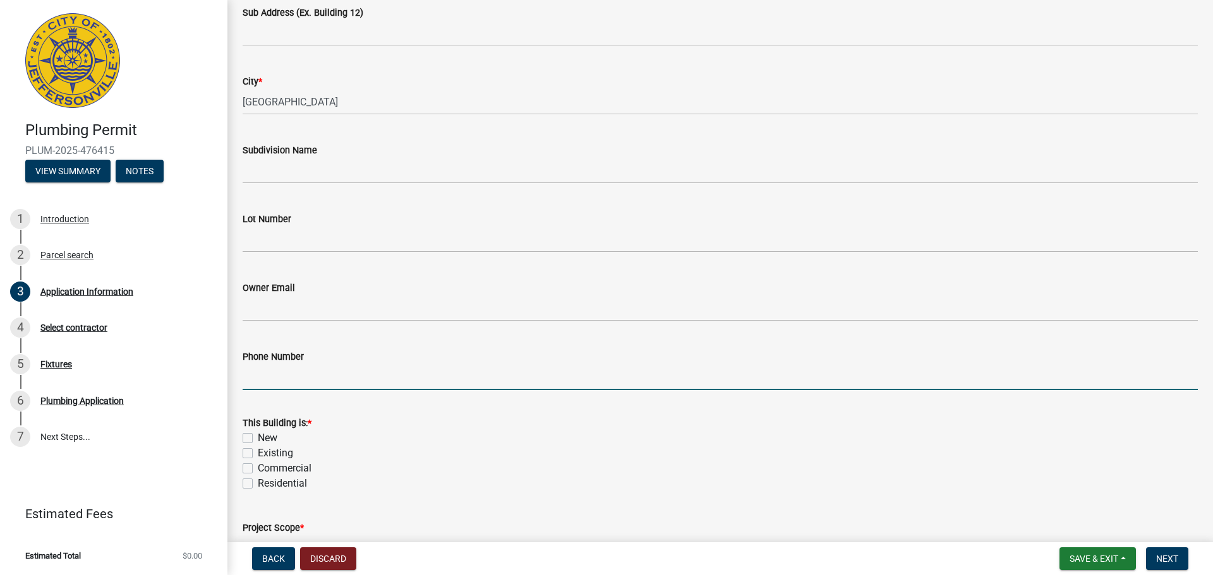
click at [327, 376] on input "Phone Number" at bounding box center [720, 377] width 955 height 26
type input "5022698482"
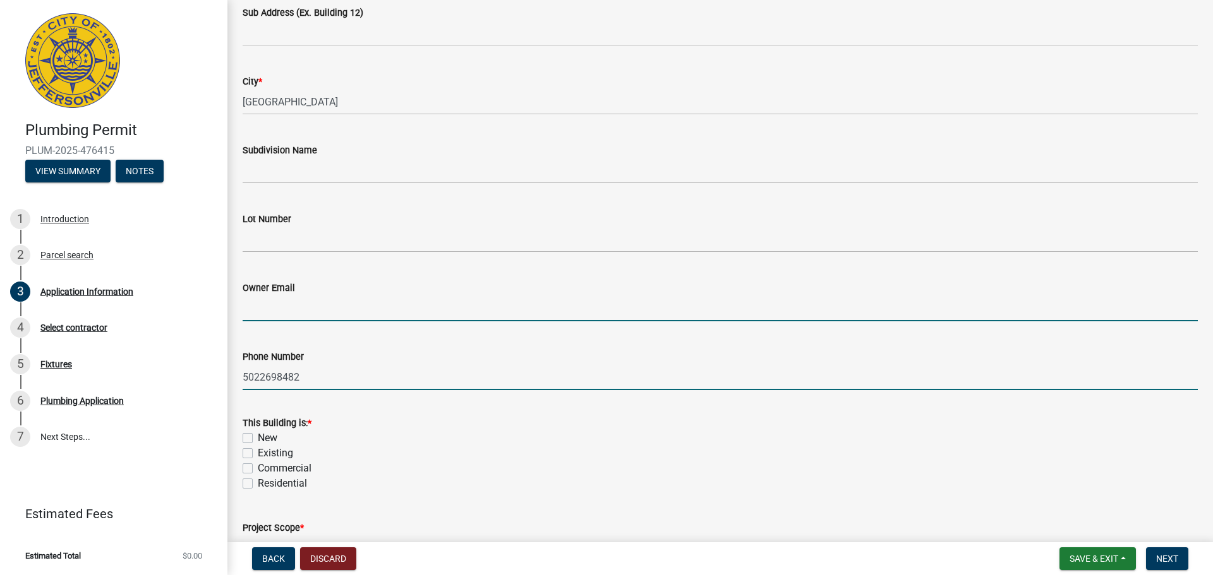
type input "[EMAIL_ADDRESS][PERSON_NAME][DOMAIN_NAME]"
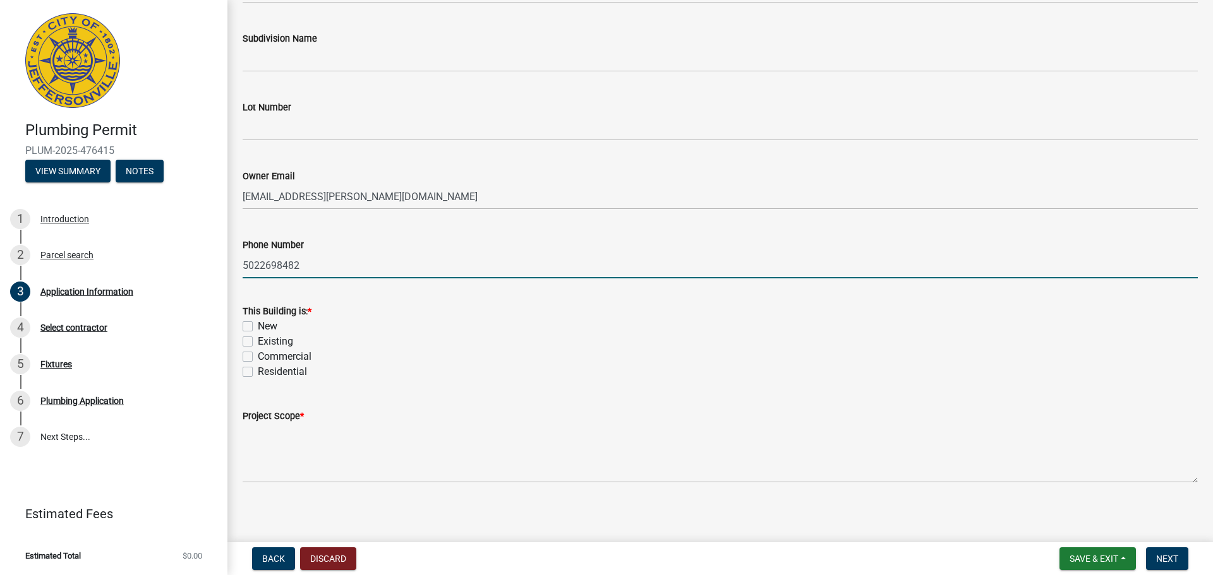
scroll to position [369, 0]
click at [270, 335] on label "Existing" at bounding box center [275, 336] width 35 height 15
click at [266, 335] on input "Existing" at bounding box center [262, 333] width 8 height 8
checkbox input "true"
checkbox input "false"
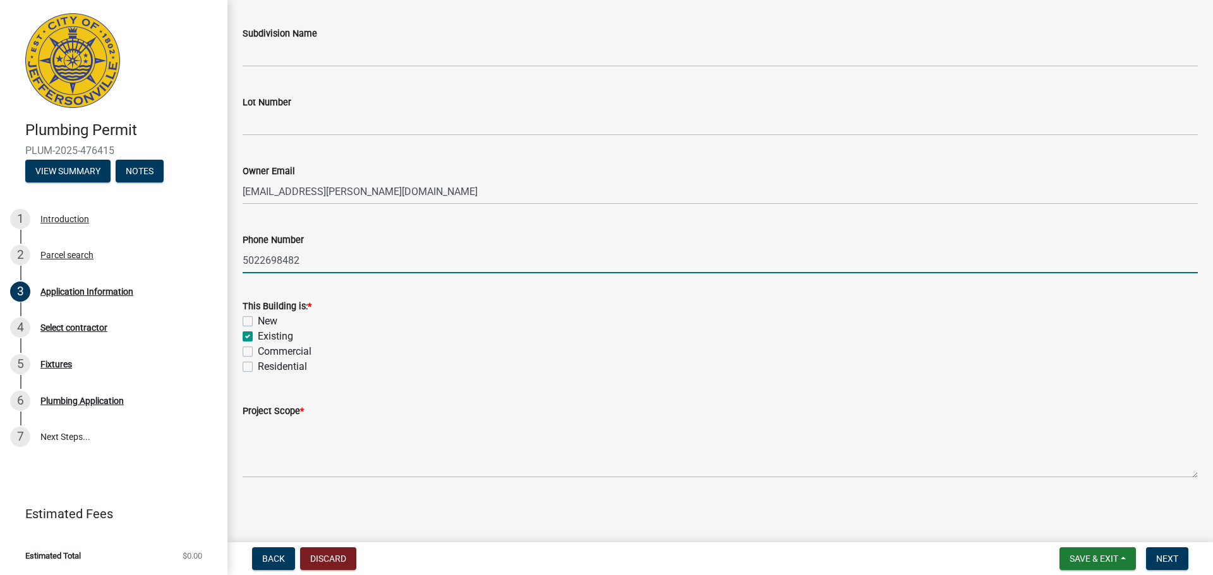
checkbox input "true"
checkbox input "false"
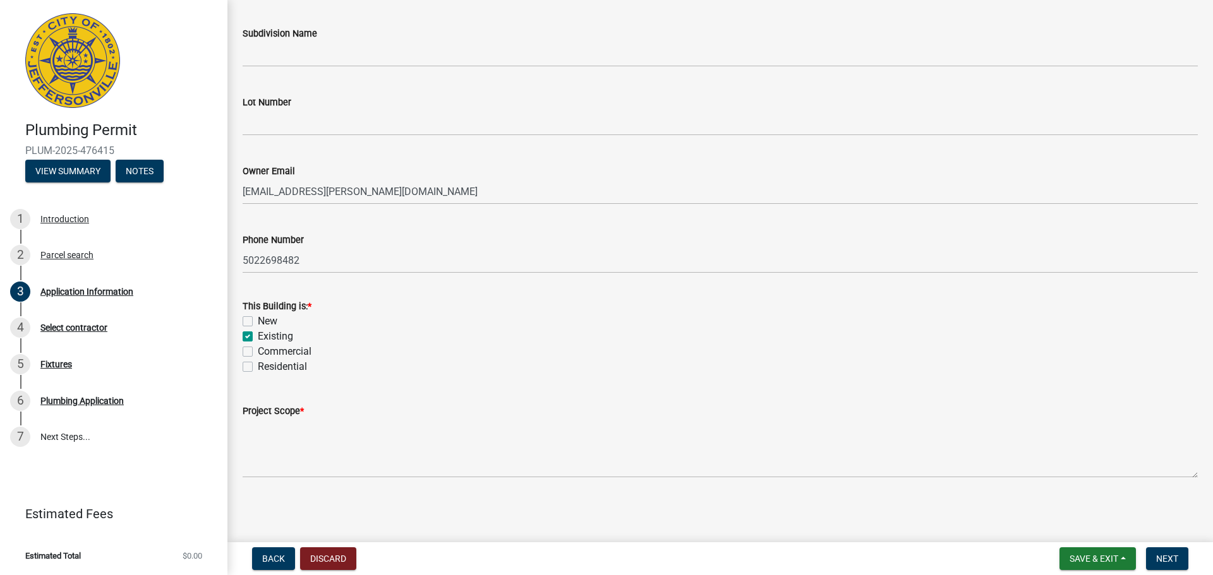
click at [267, 363] on label "Residential" at bounding box center [282, 366] width 49 height 15
click at [266, 363] on input "Residential" at bounding box center [262, 363] width 8 height 8
checkbox input "true"
checkbox input "false"
checkbox input "true"
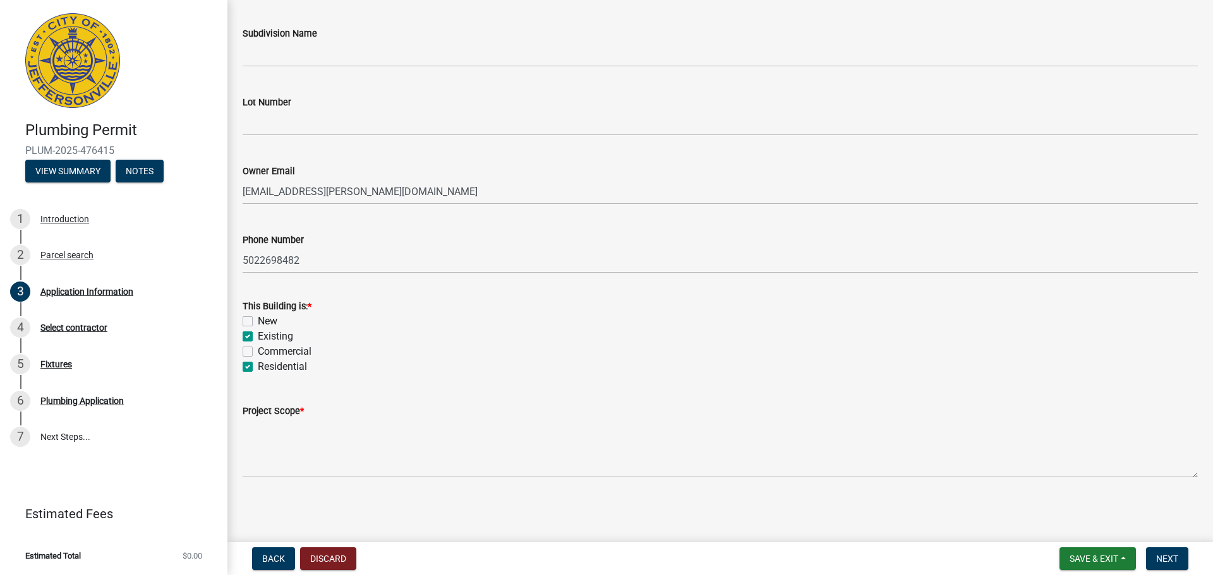
checkbox input "false"
checkbox input "true"
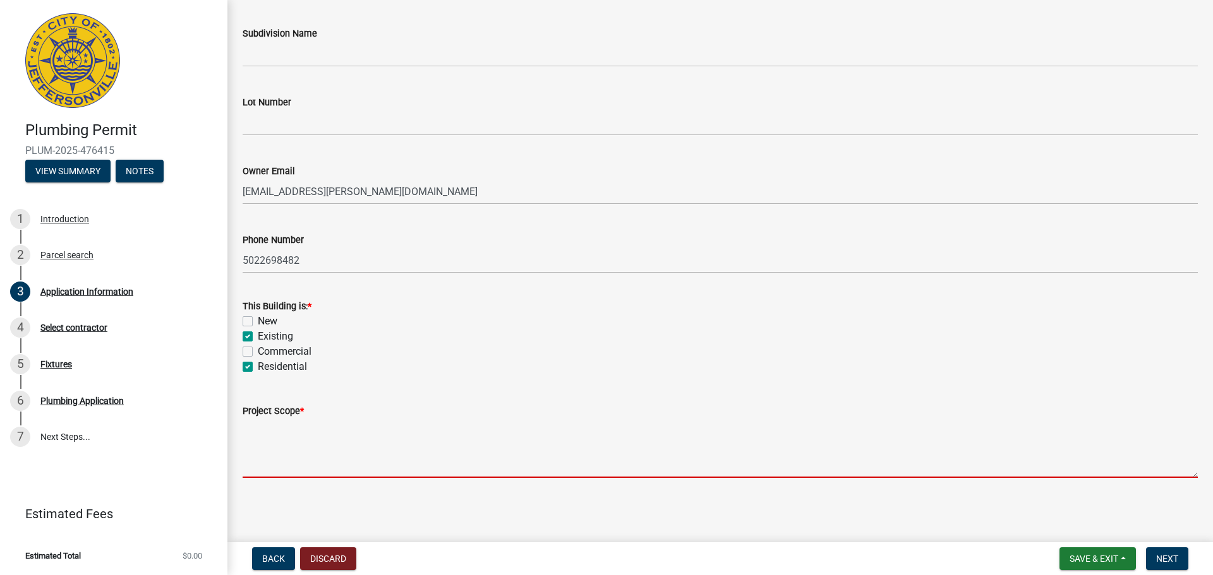
click at [281, 452] on textarea "Project Scope *" at bounding box center [720, 448] width 955 height 59
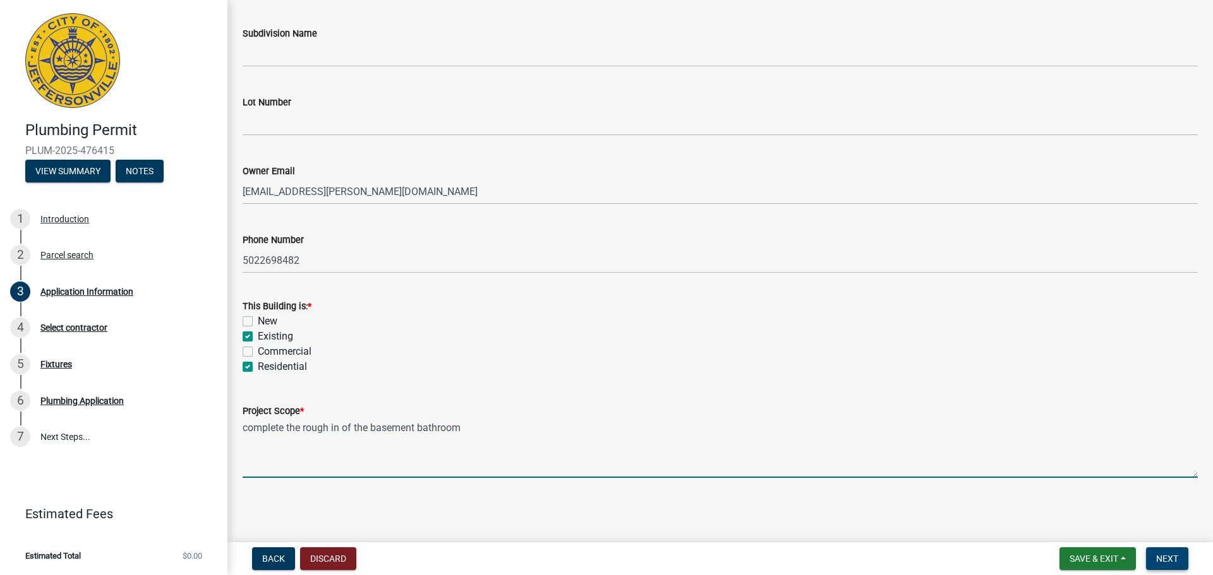
type textarea "complete the rough in of the basement bathroom"
click at [1161, 557] on span "Next" at bounding box center [1167, 559] width 22 height 10
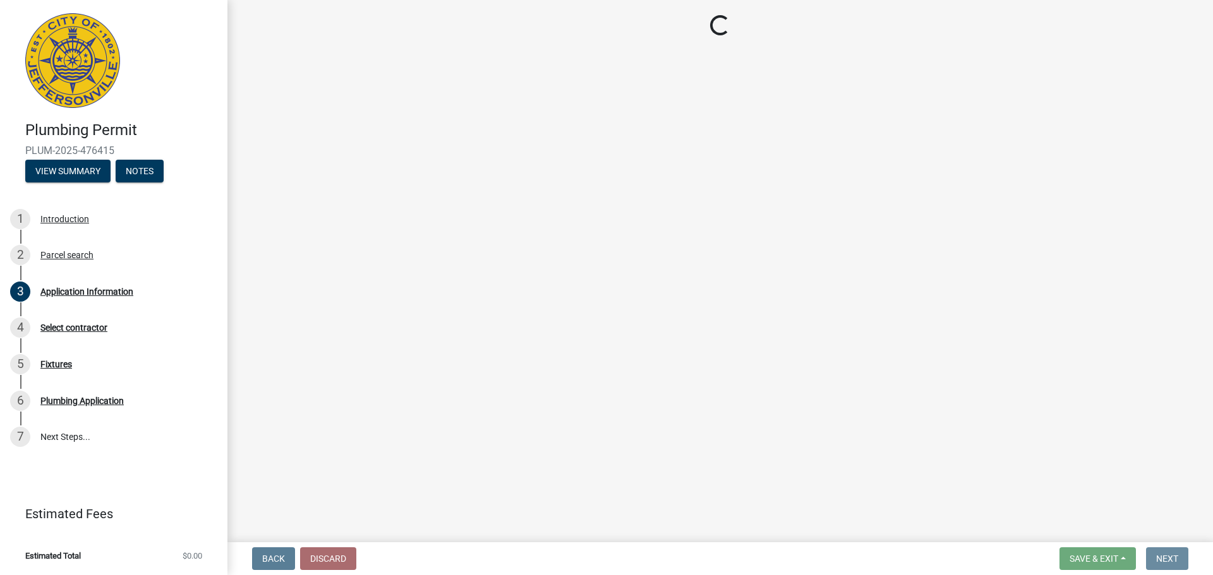
scroll to position [0, 0]
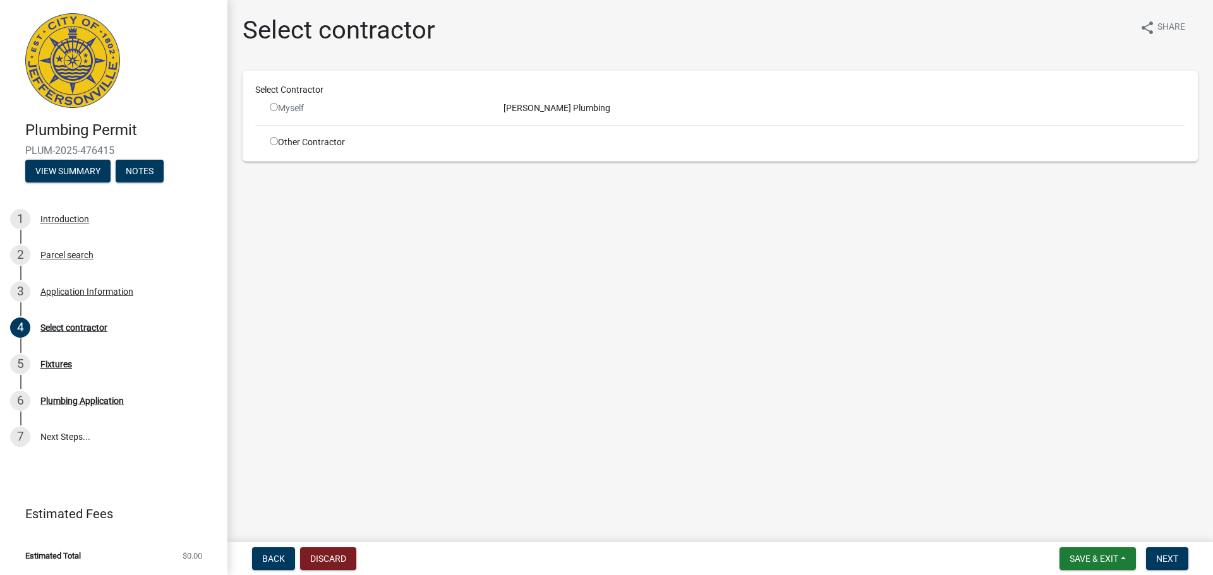
click at [567, 107] on div "[PERSON_NAME] Plumbing" at bounding box center [844, 108] width 700 height 13
click at [271, 109] on input "radio" at bounding box center [274, 107] width 8 height 8
click at [273, 109] on input "radio" at bounding box center [274, 107] width 8 height 8
click at [273, 108] on input "radio" at bounding box center [274, 107] width 8 height 8
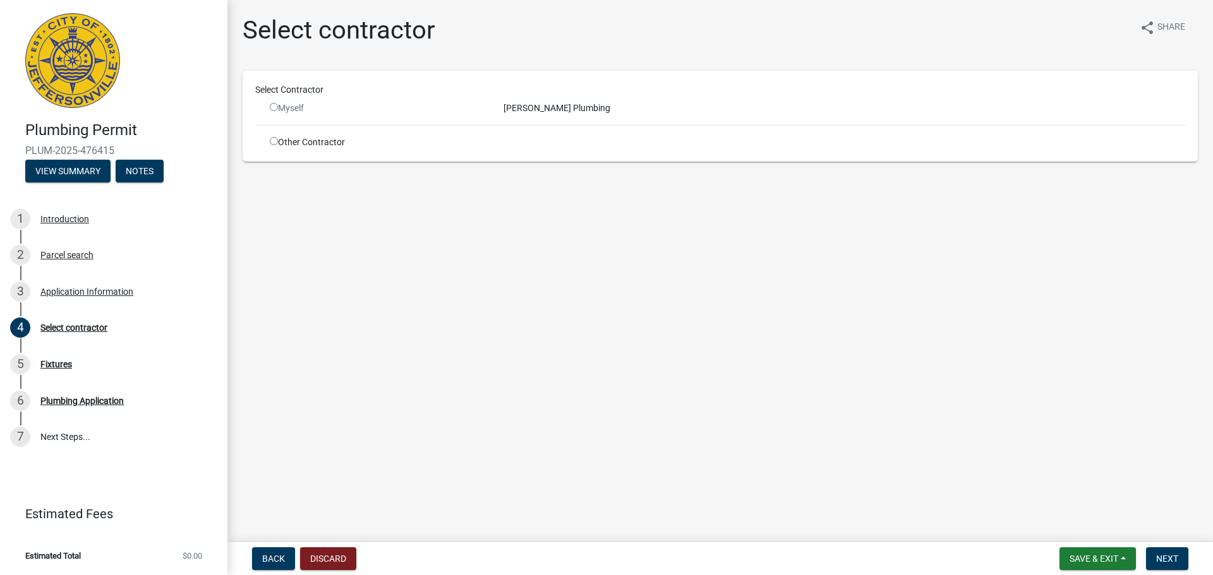
click at [273, 108] on input "radio" at bounding box center [274, 107] width 8 height 8
radio input "false"
click at [273, 141] on input "radio" at bounding box center [274, 141] width 8 height 8
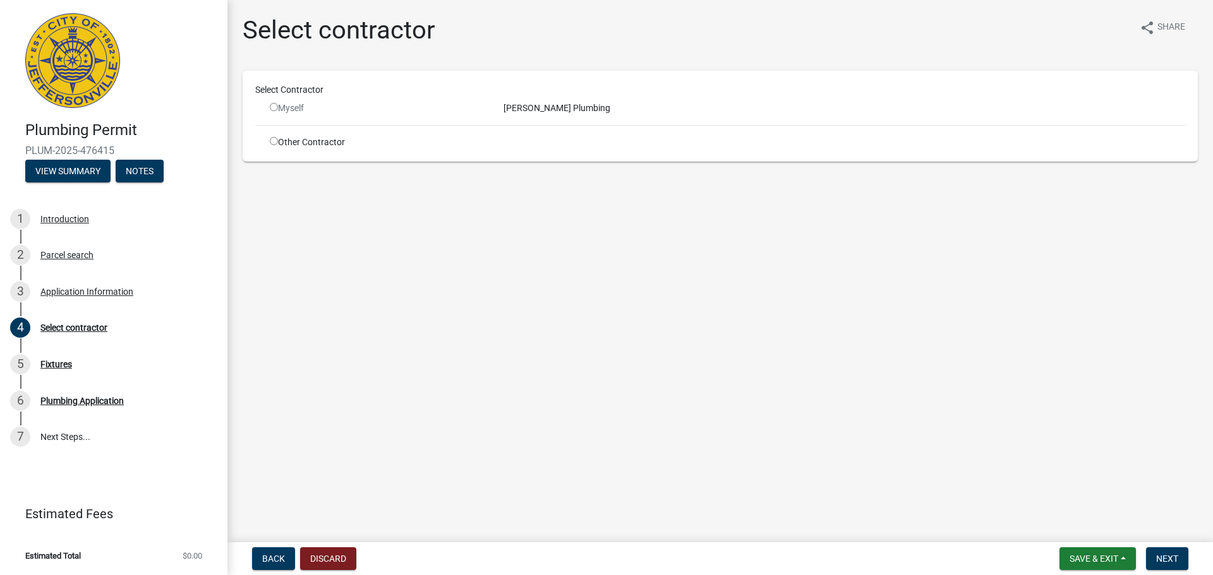
radio input "true"
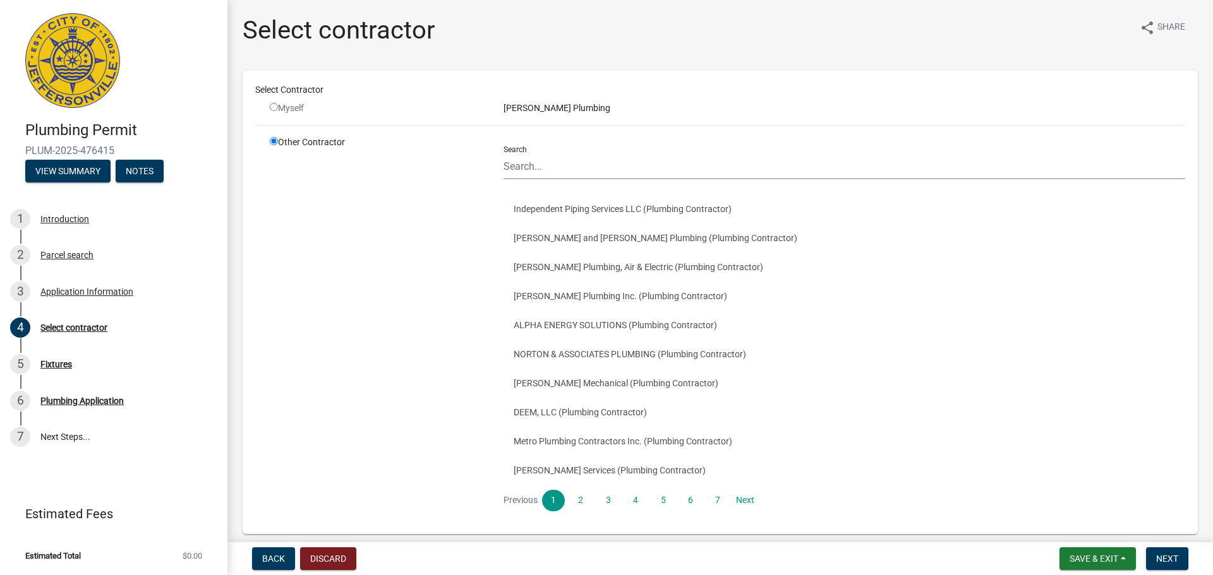
click at [274, 104] on input "radio" at bounding box center [274, 107] width 8 height 8
radio input "false"
radio input "true"
click at [275, 143] on input "radio" at bounding box center [274, 141] width 8 height 8
drag, startPoint x: 277, startPoint y: 105, endPoint x: 297, endPoint y: 104, distance: 20.9
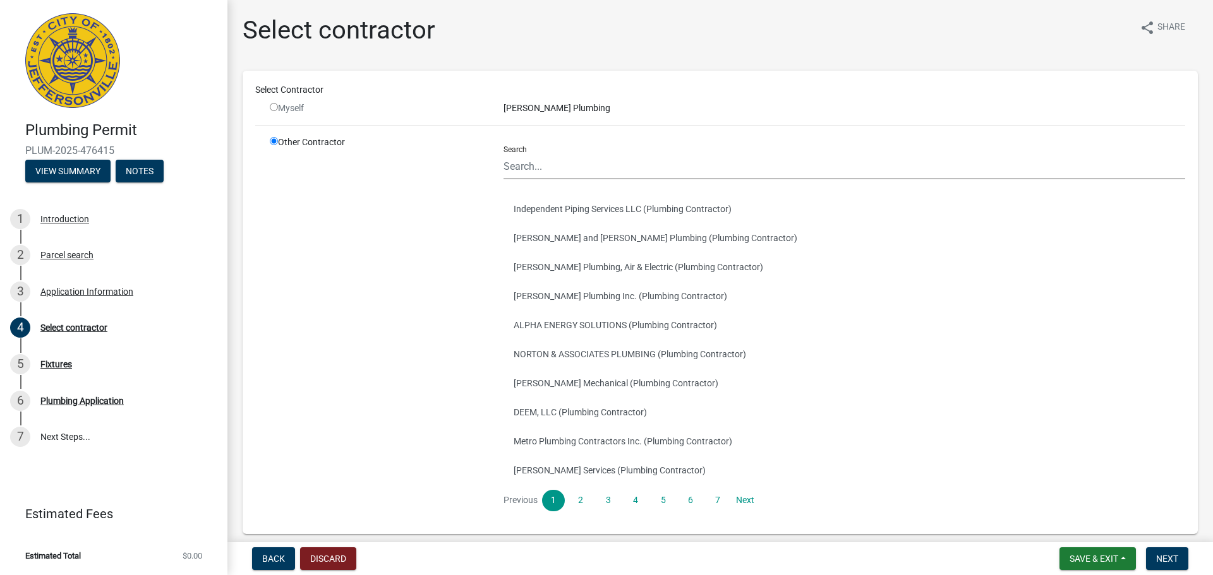
click at [278, 105] on div "Myself" at bounding box center [377, 108] width 215 height 13
click at [589, 165] on input "Search" at bounding box center [843, 166] width 681 height 26
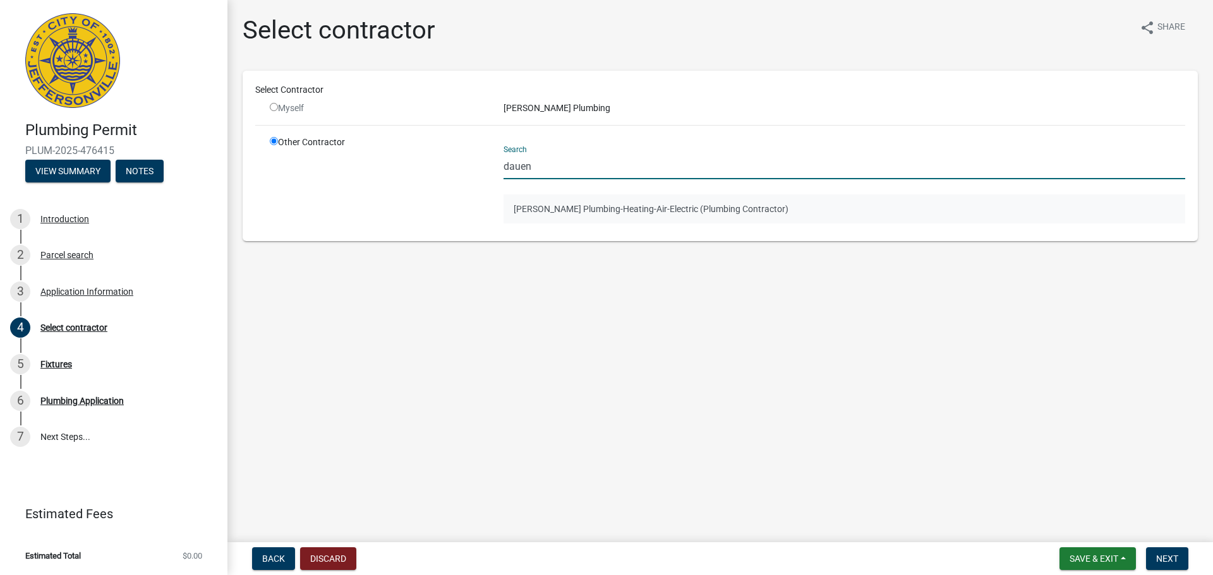
type input "dauen"
click at [587, 215] on button "Dauenhauer Plumbing-Heating-Air-Electric (Plumbing Contractor)" at bounding box center [843, 209] width 681 height 29
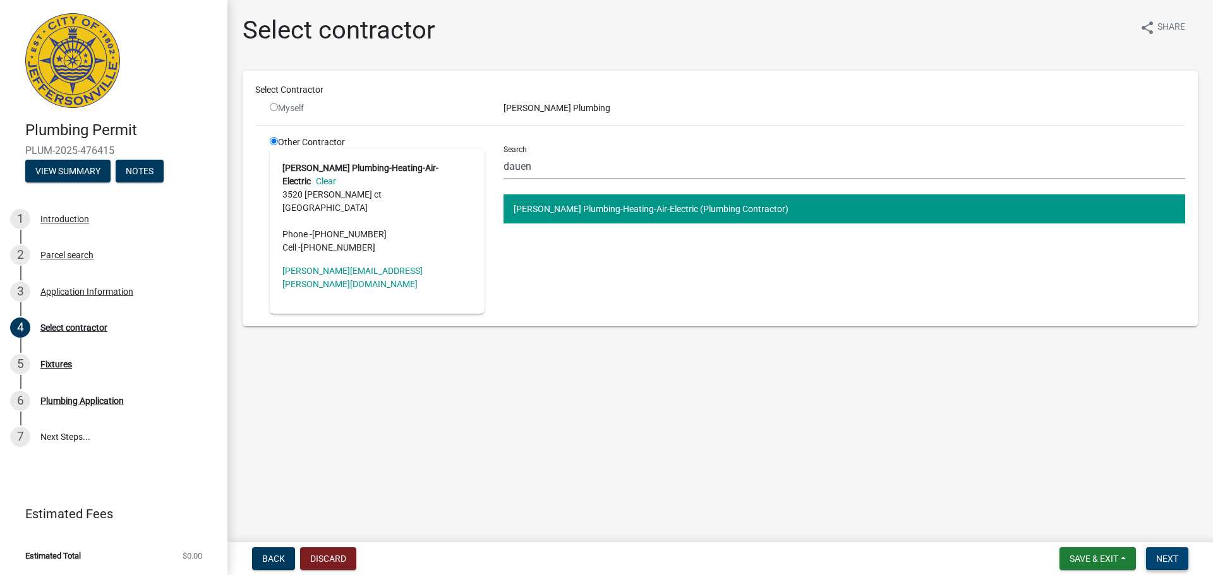
click at [1182, 562] on button "Next" at bounding box center [1167, 559] width 42 height 23
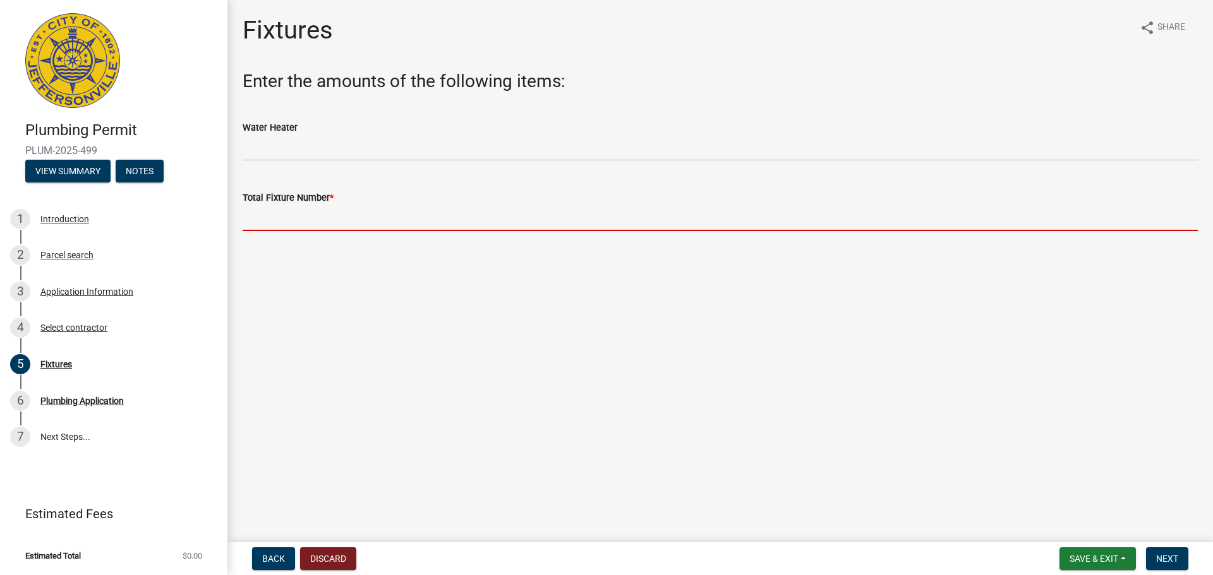
click at [309, 222] on input "text" at bounding box center [720, 218] width 955 height 26
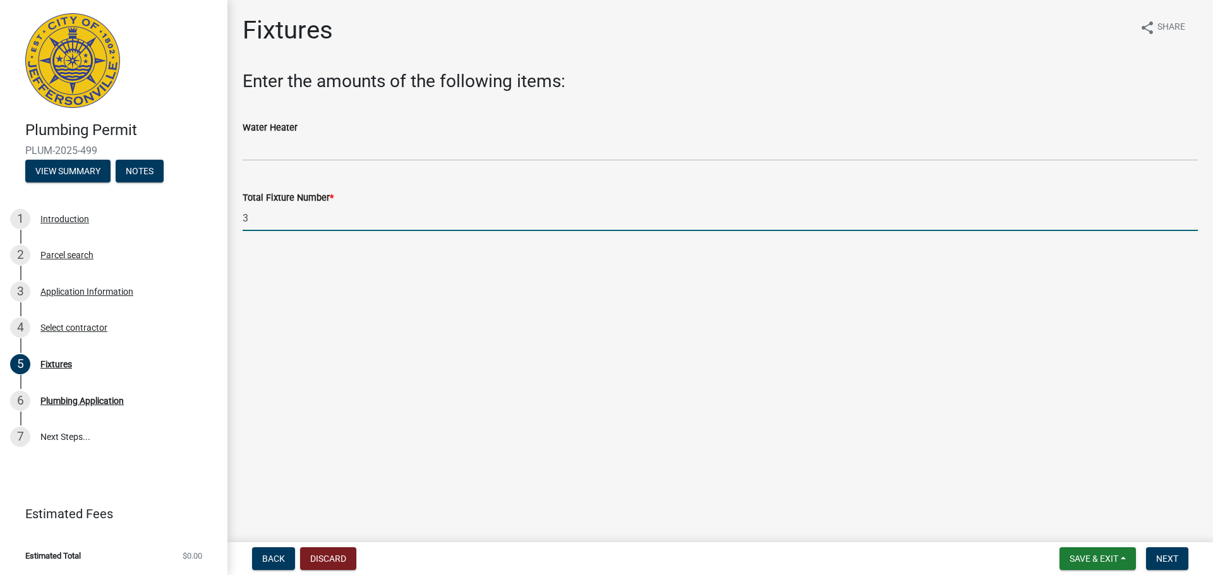
type input "3"
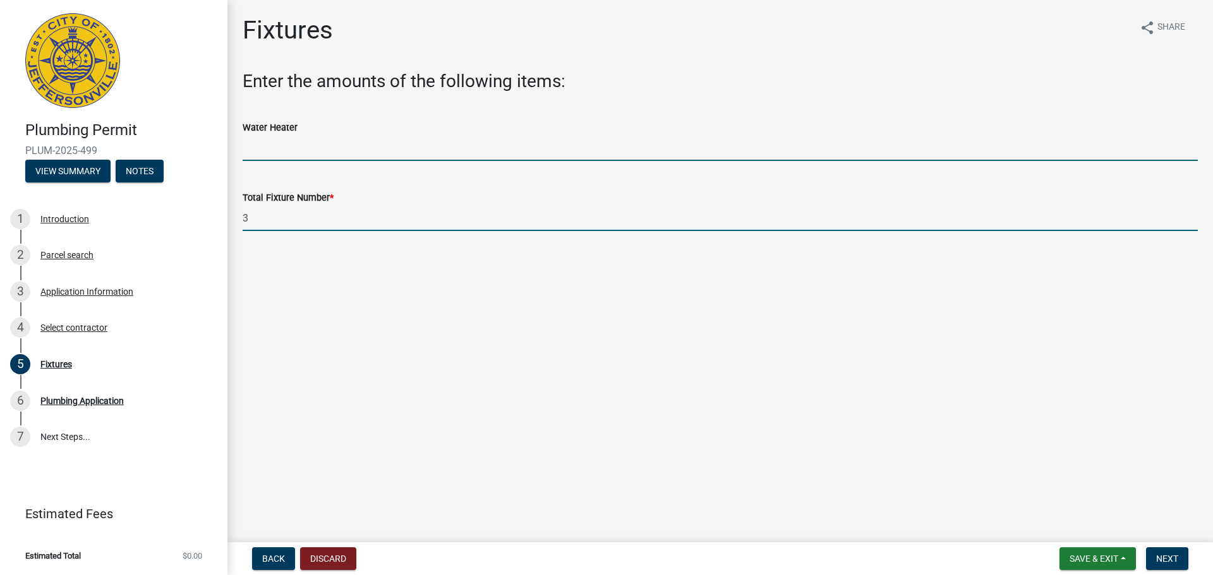
click at [290, 144] on input "text" at bounding box center [720, 148] width 955 height 26
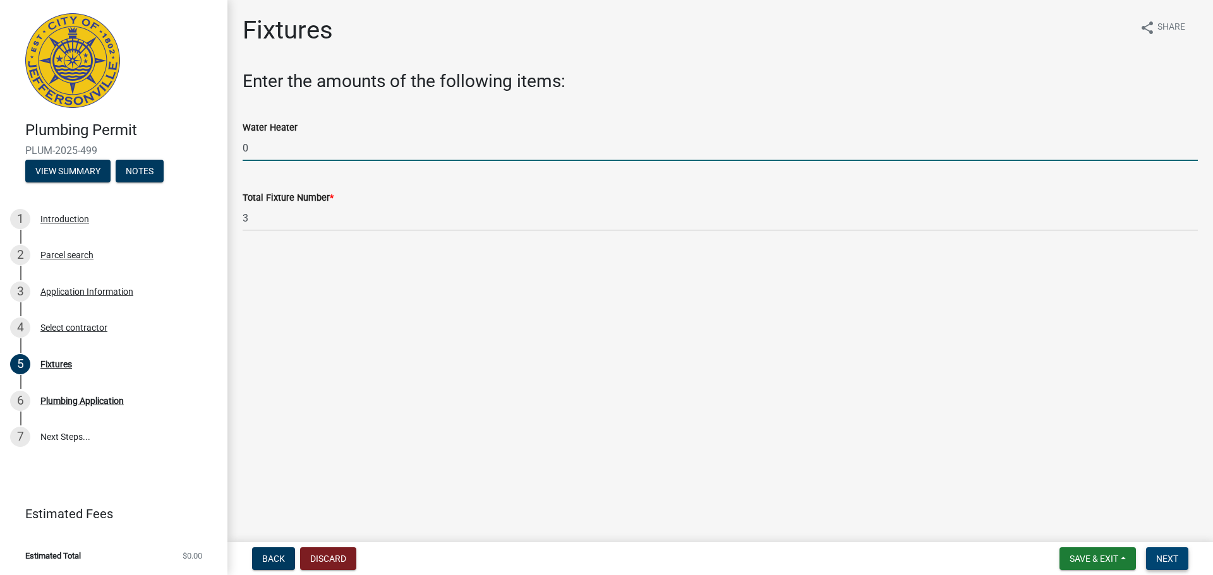
type input "0"
click at [1170, 549] on button "Next" at bounding box center [1167, 559] width 42 height 23
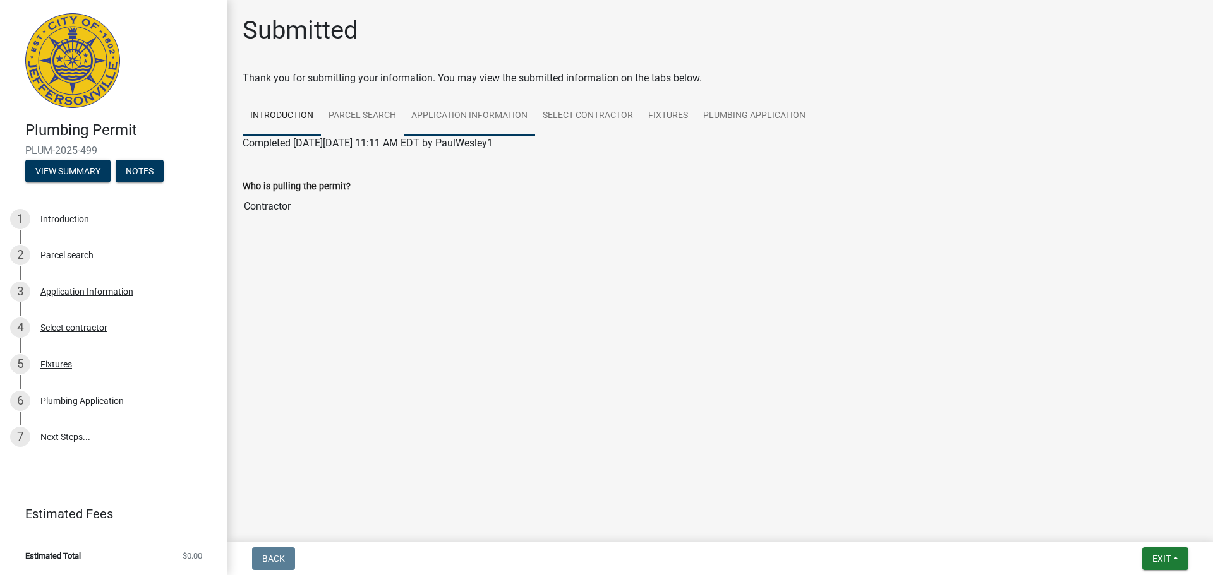
click at [471, 117] on link "Application Information" at bounding box center [469, 116] width 131 height 40
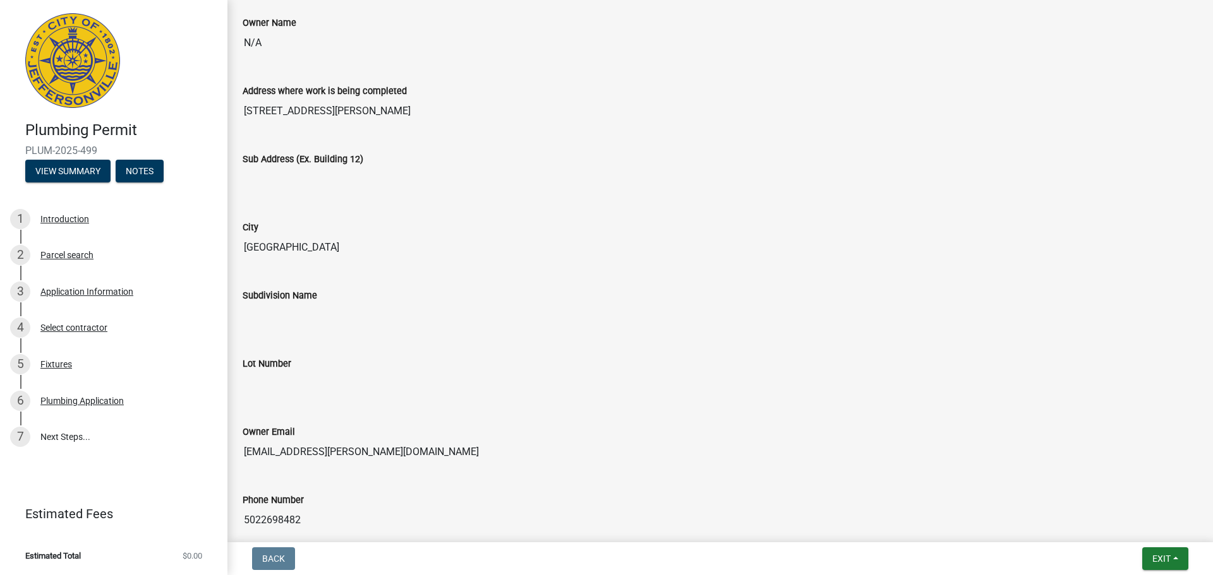
scroll to position [162, 0]
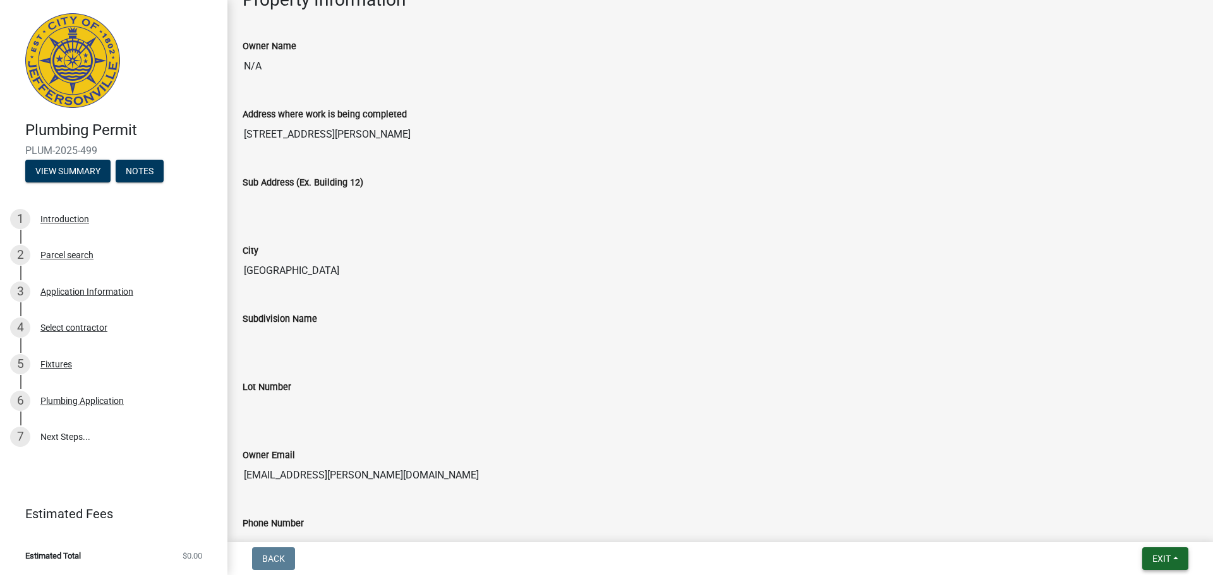
click at [1177, 556] on button "Exit" at bounding box center [1165, 559] width 46 height 23
click at [1139, 527] on button "Save & Exit" at bounding box center [1137, 526] width 101 height 30
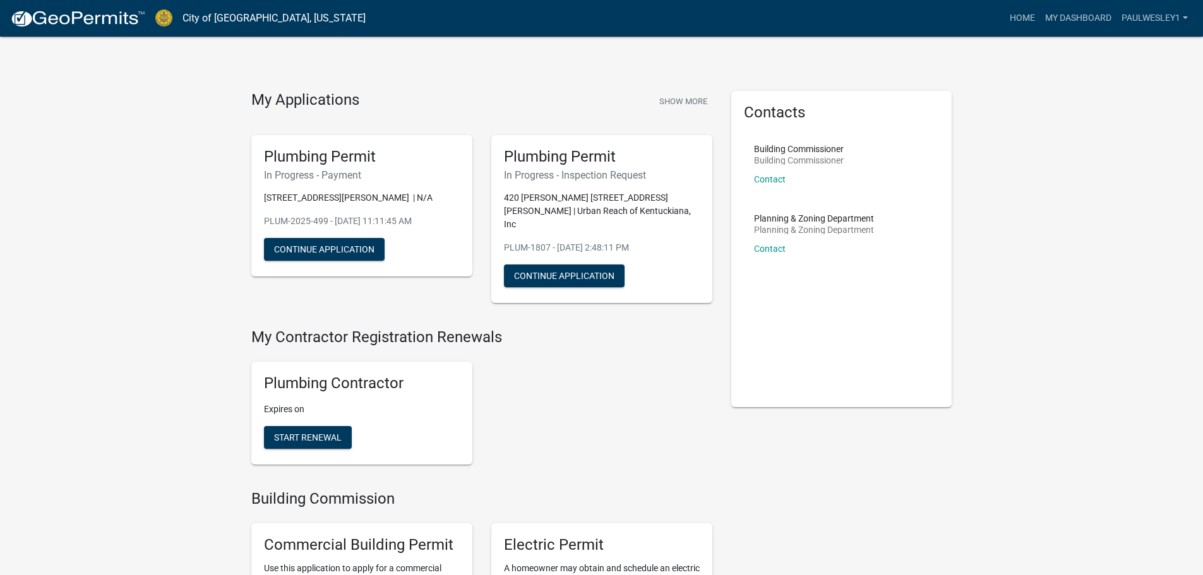
click at [309, 166] on div "Plumbing Permit In Progress - Payment 4118 UHL DRIVE | N/A PLUM-2025-499 - Sep …" at bounding box center [361, 206] width 221 height 142
click at [344, 242] on button "Continue Application" at bounding box center [324, 249] width 121 height 23
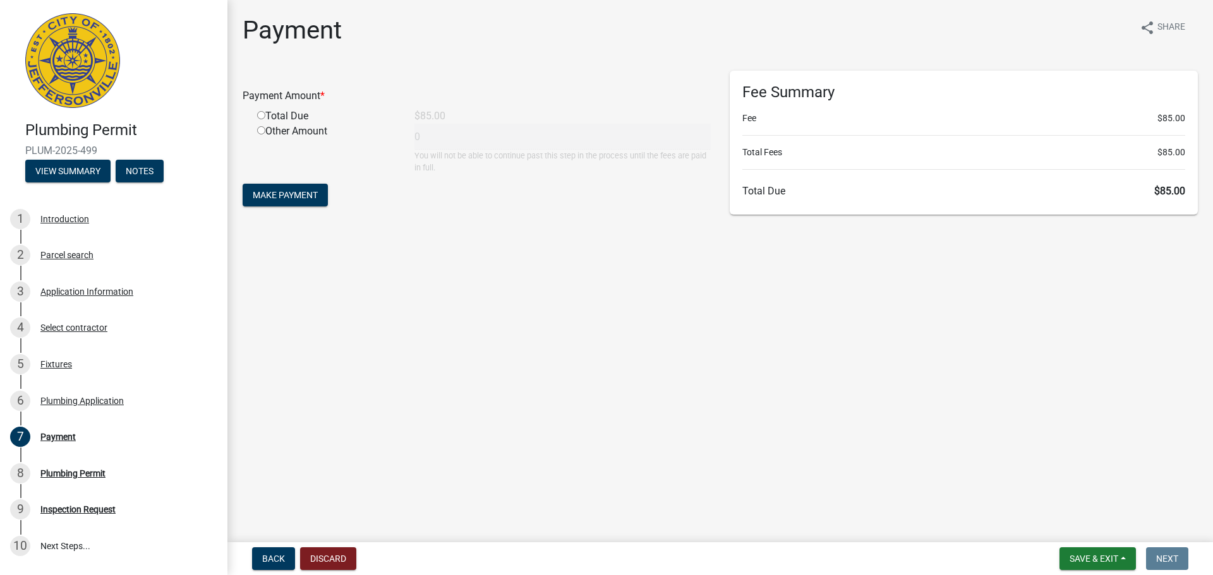
click at [270, 119] on div "Total Due" at bounding box center [326, 116] width 157 height 15
click at [258, 113] on input "radio" at bounding box center [261, 115] width 8 height 8
radio input "true"
type input "85"
click at [285, 196] on span "Make Payment" at bounding box center [285, 195] width 65 height 10
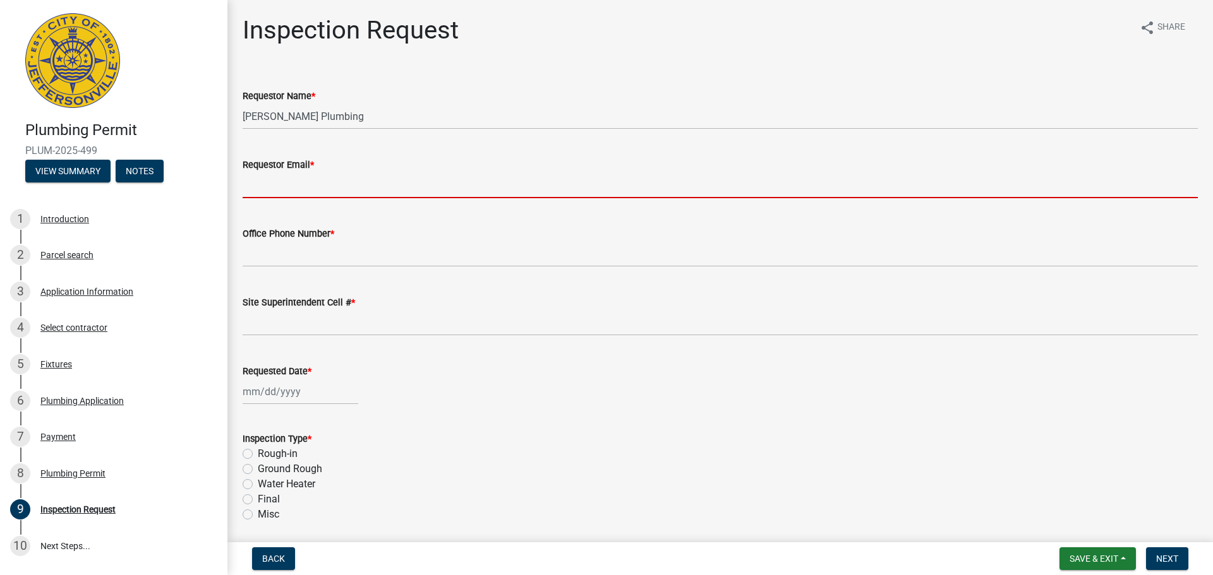
click at [294, 190] on input "Requestor Email *" at bounding box center [720, 185] width 955 height 26
type input "[EMAIL_ADDRESS][PERSON_NAME][DOMAIN_NAME]"
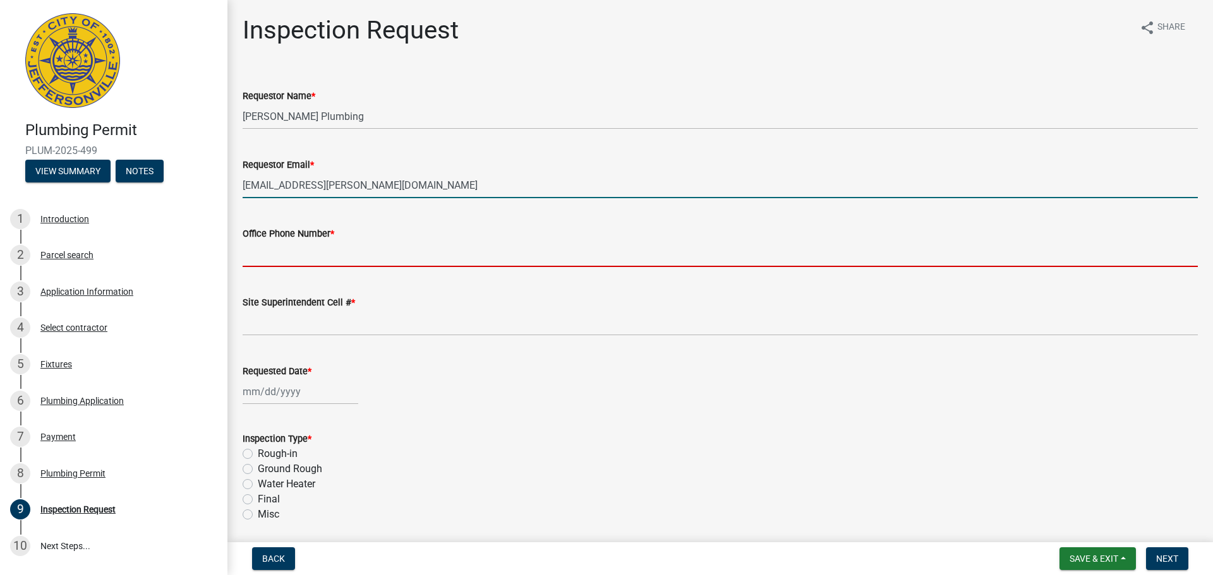
type input "5022698482"
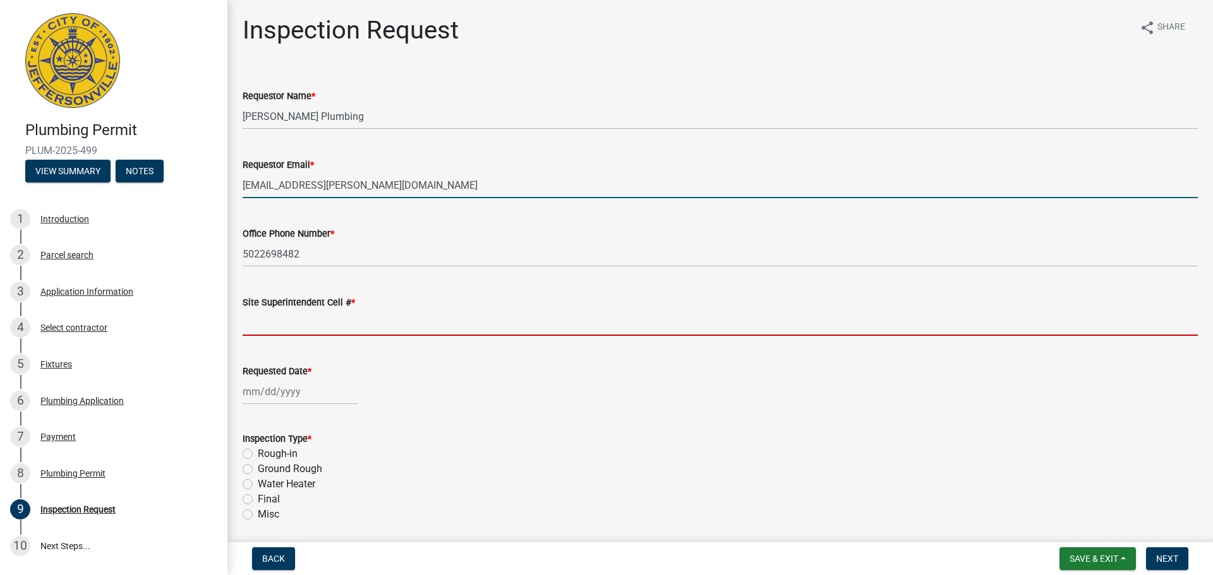
click at [417, 330] on input "Site Superintendent Cell # *" at bounding box center [720, 323] width 955 height 26
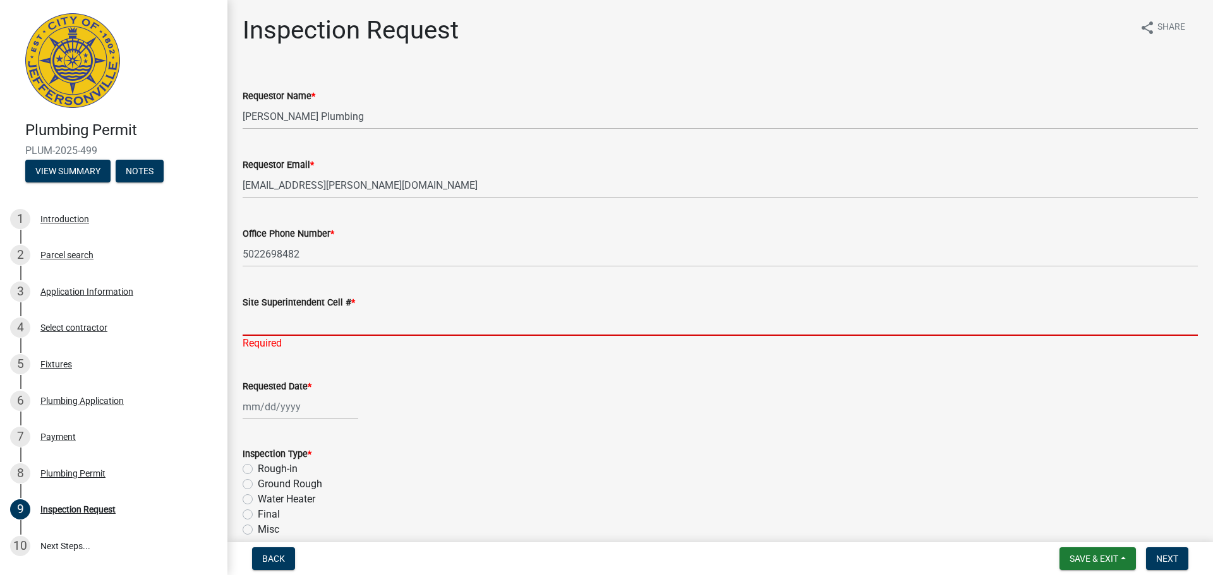
click at [350, 327] on input "Site Superintendent Cell # *" at bounding box center [720, 323] width 955 height 26
click at [517, 474] on div "Rough-in" at bounding box center [720, 469] width 955 height 15
click at [308, 333] on input "Site Superintendent Cell # *" at bounding box center [720, 323] width 955 height 26
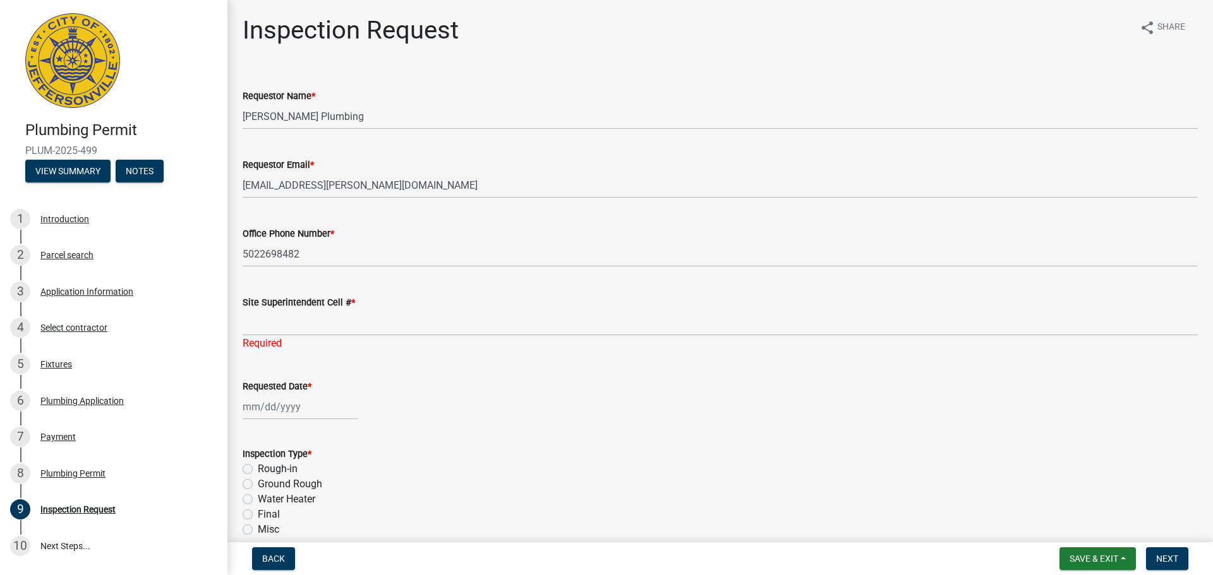
click at [561, 421] on wm-data-entity-input "Requested Date *" at bounding box center [720, 396] width 955 height 70
click at [309, 407] on div at bounding box center [301, 407] width 116 height 26
select select "9"
select select "2025"
click at [309, 300] on div "11" at bounding box center [316, 299] width 20 height 20
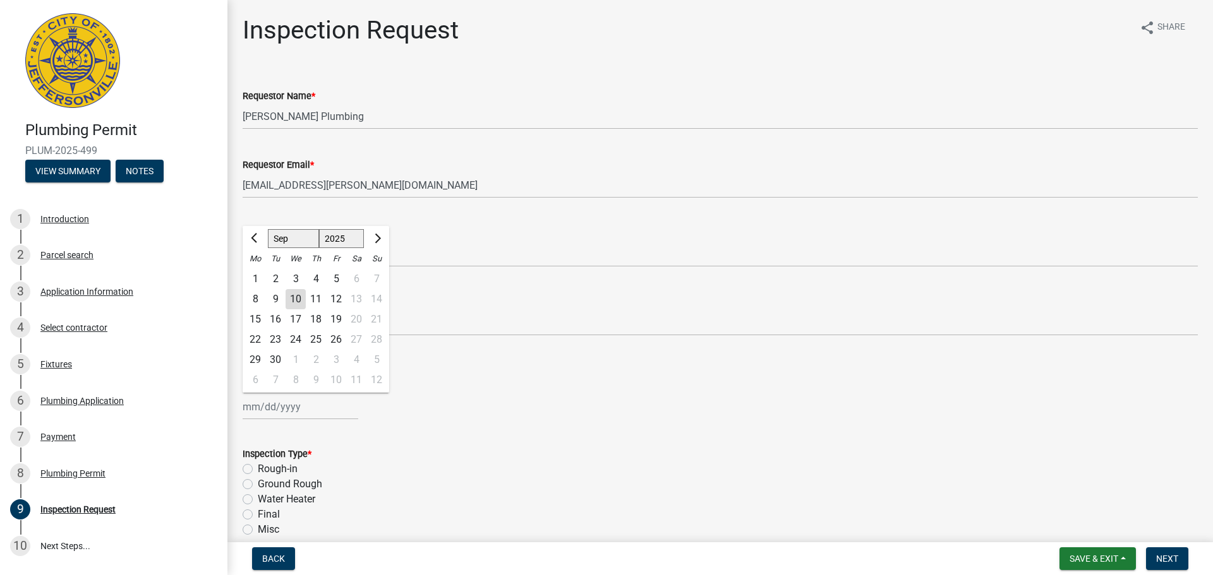
type input "[DATE]"
click at [326, 342] on div "Required" at bounding box center [720, 343] width 955 height 15
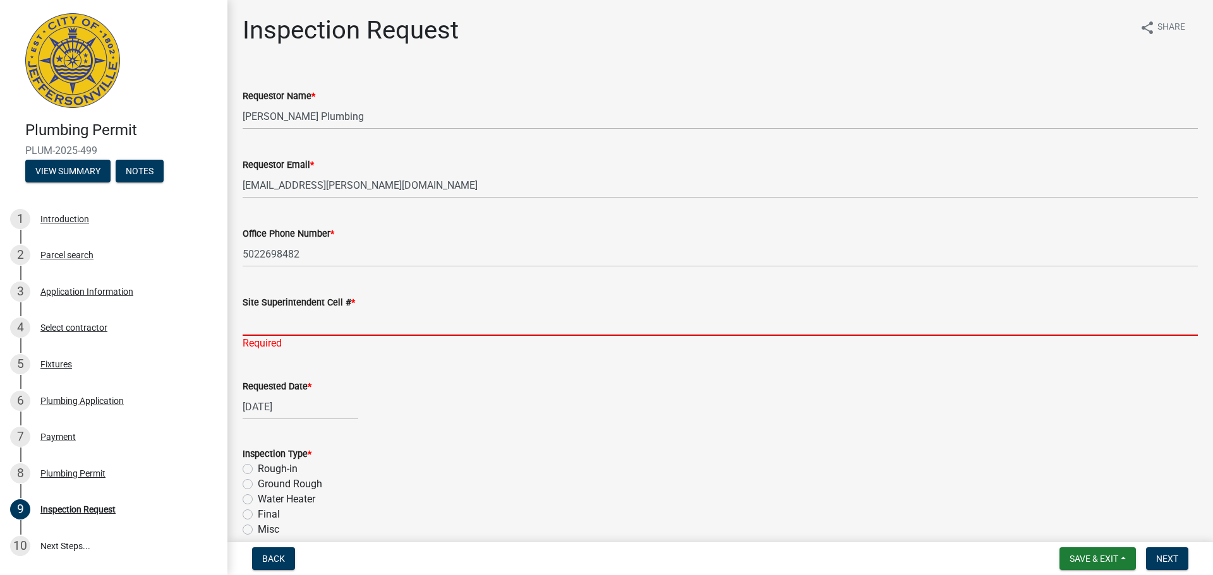
click at [350, 330] on input "Site Superintendent Cell # *" at bounding box center [720, 323] width 955 height 26
click at [285, 465] on label "Rough-in" at bounding box center [278, 469] width 40 height 15
click at [266, 465] on input "Rough-in" at bounding box center [262, 466] width 8 height 8
radio input "true"
click at [327, 327] on input "Site Superintendent Cell # *" at bounding box center [720, 323] width 955 height 26
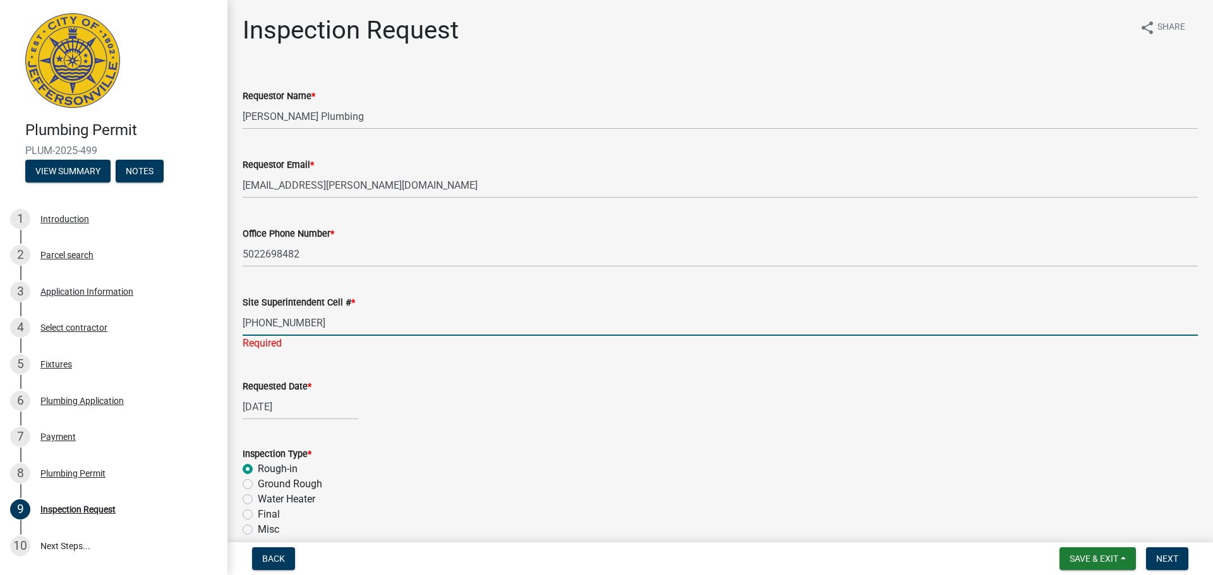
type input "[PHONE_NUMBER]"
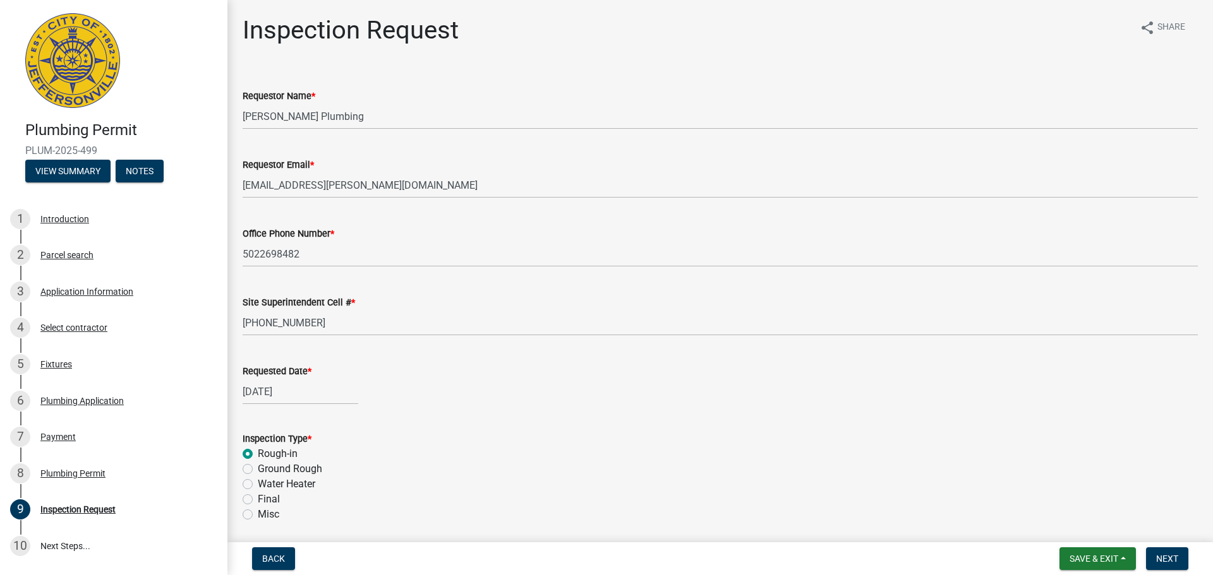
click at [513, 447] on div "Inspection Type * Rough-in Ground Rough Water Heater Final Misc" at bounding box center [720, 476] width 955 height 91
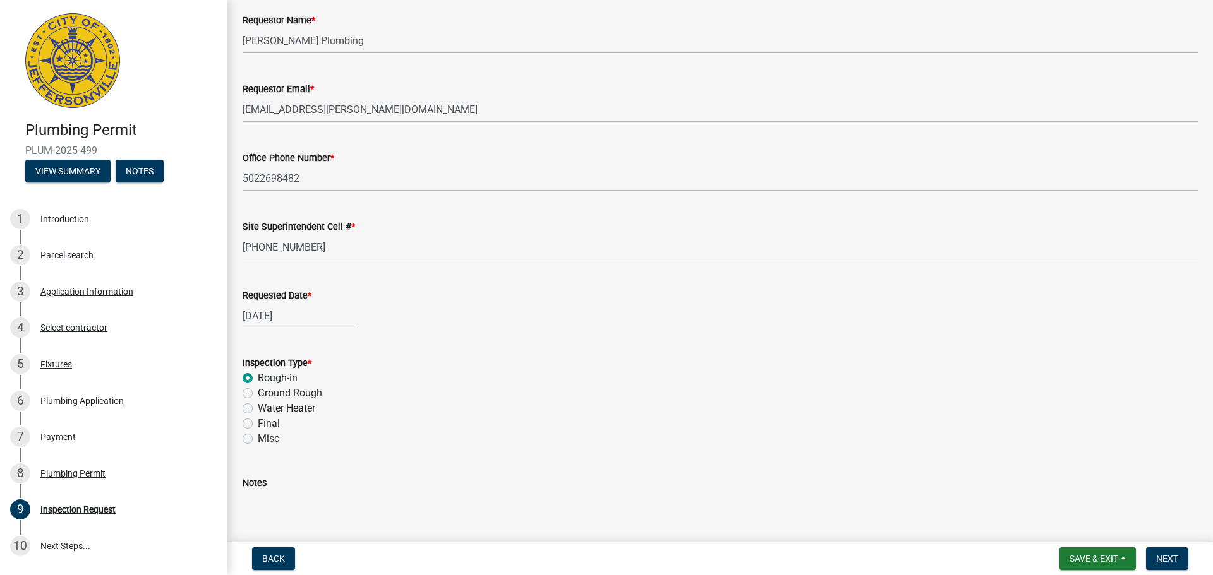
scroll to position [148, 0]
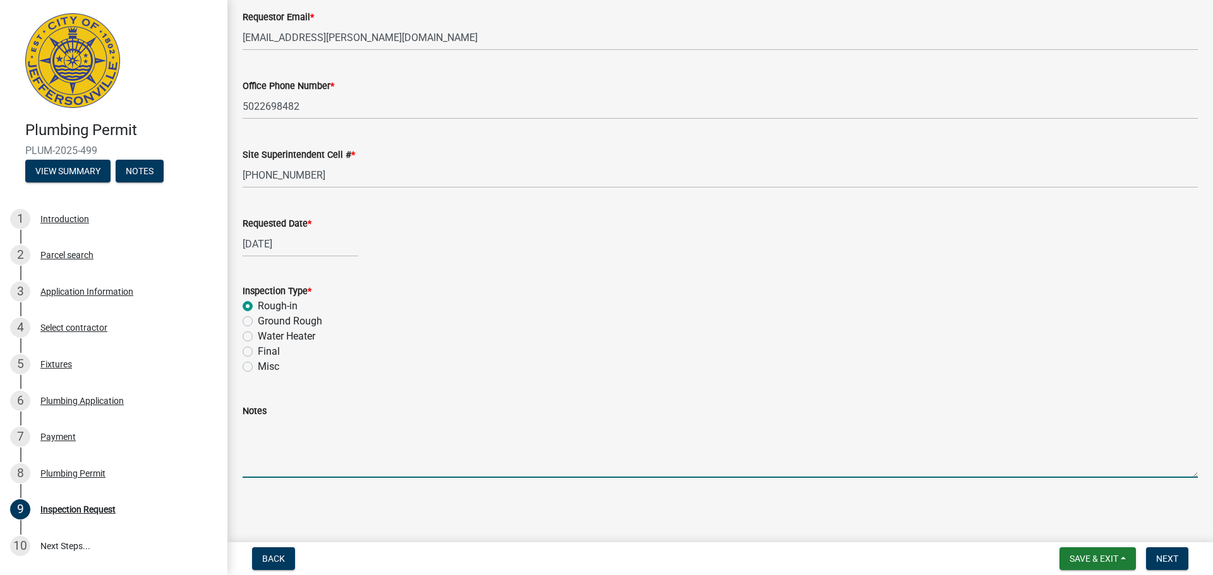
click at [313, 462] on textarea "Notes" at bounding box center [720, 448] width 955 height 59
type textarea "we completed the rough in work from when the house was built"
click at [1166, 559] on span "Next" at bounding box center [1167, 559] width 22 height 10
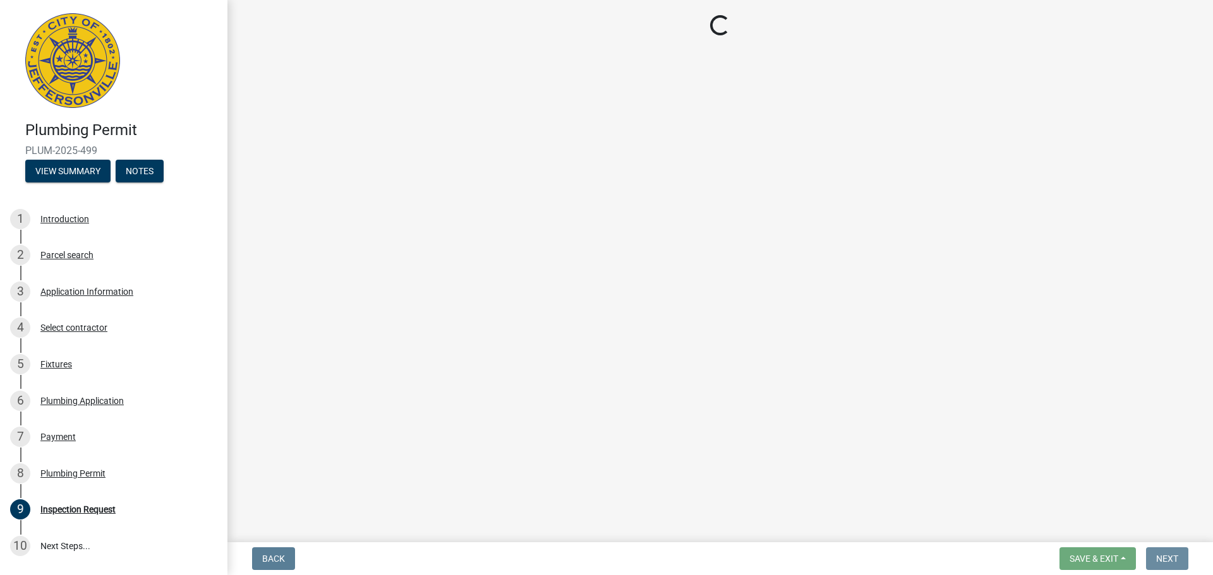
scroll to position [0, 0]
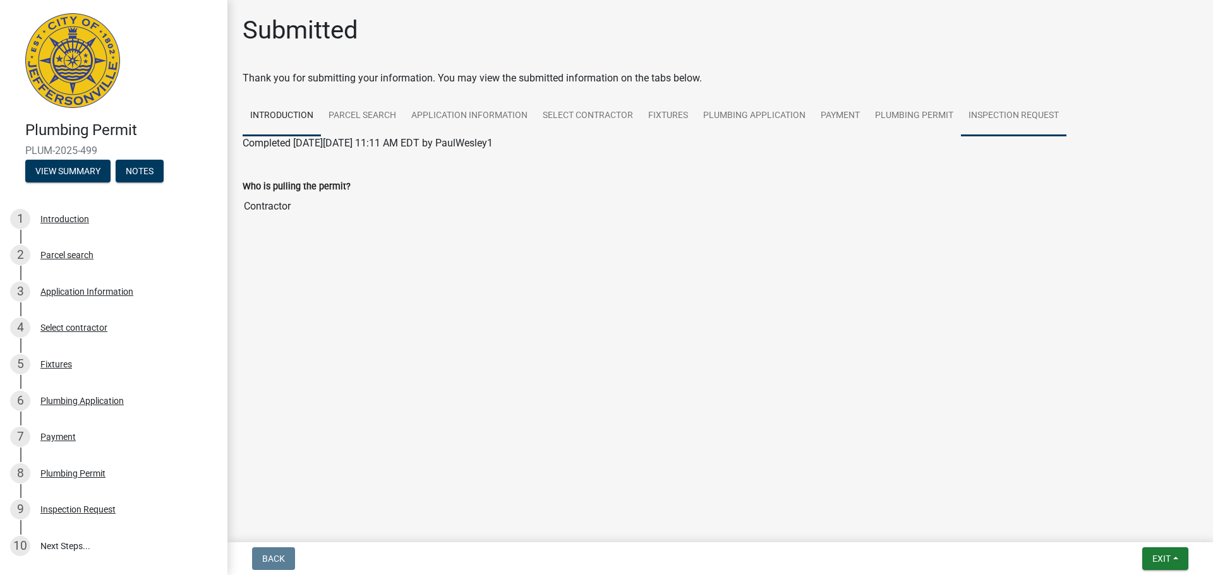
click at [984, 117] on link "Inspection Request" at bounding box center [1013, 116] width 105 height 40
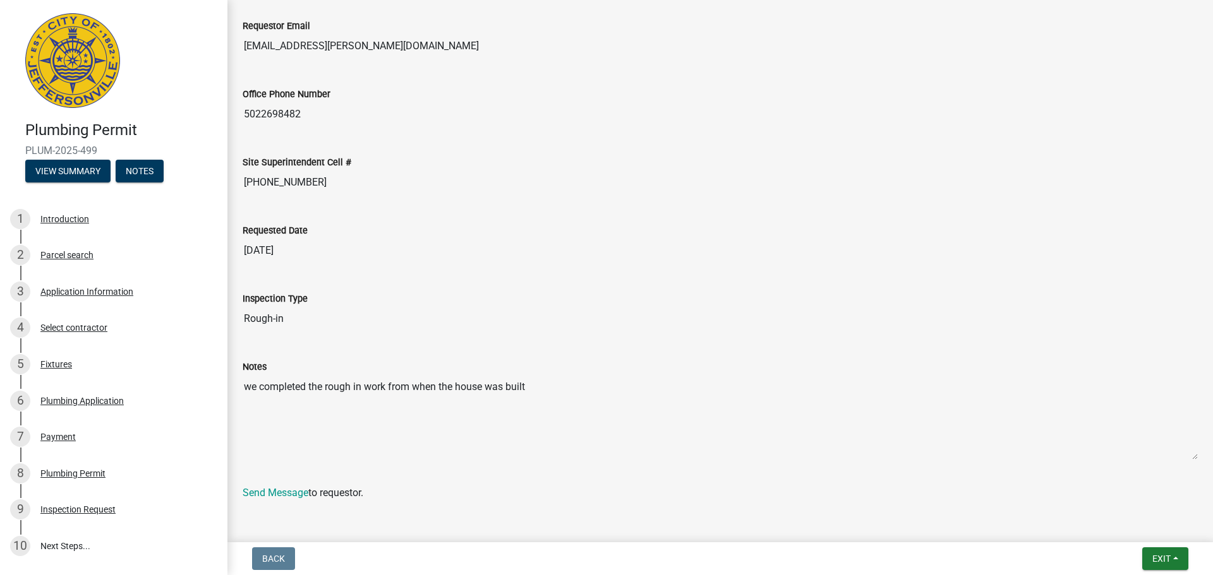
scroll to position [246, 0]
